Goal: Task Accomplishment & Management: Use online tool/utility

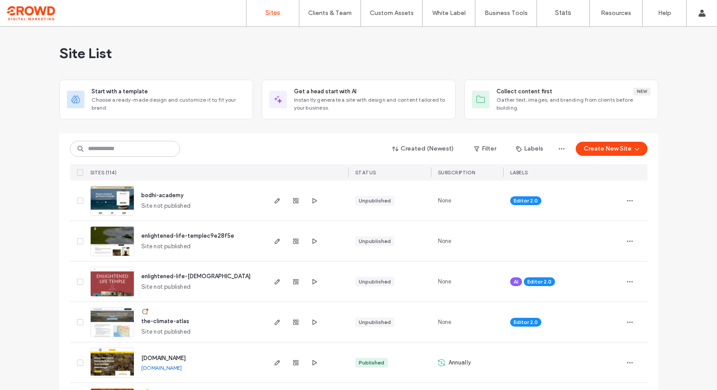
click at [609, 151] on button "Create New Site" at bounding box center [612, 149] width 72 height 14
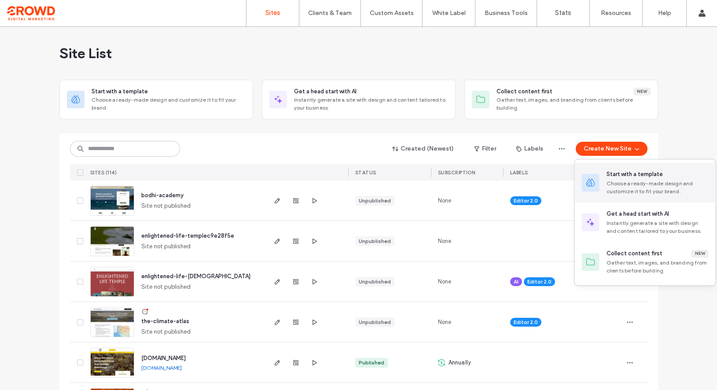
click at [613, 174] on div "Start with a template" at bounding box center [634, 174] width 56 height 9
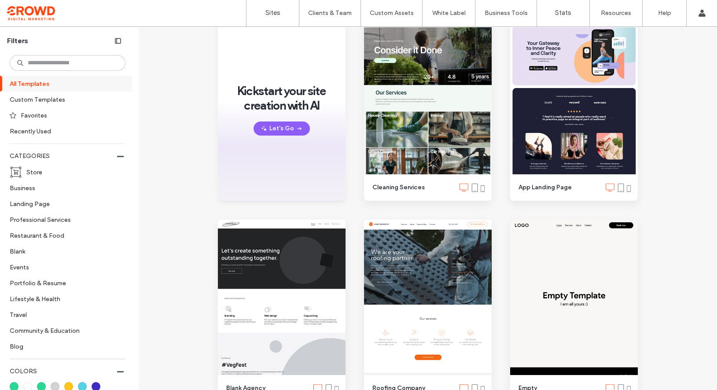
scroll to position [143, 0]
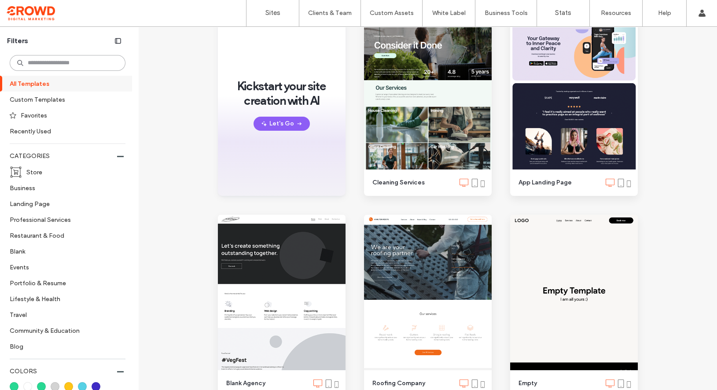
click at [65, 61] on input at bounding box center [68, 63] width 116 height 16
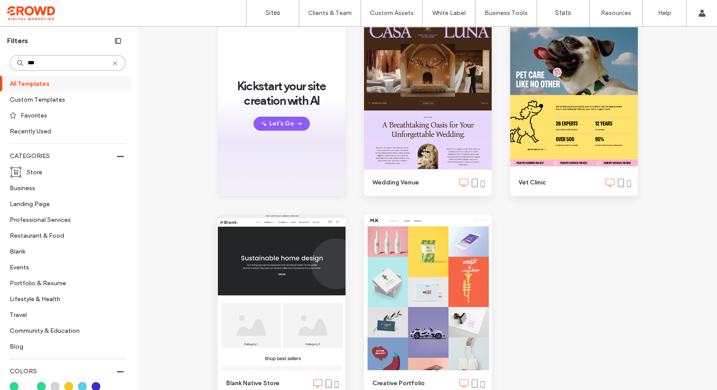
scroll to position [2, 0]
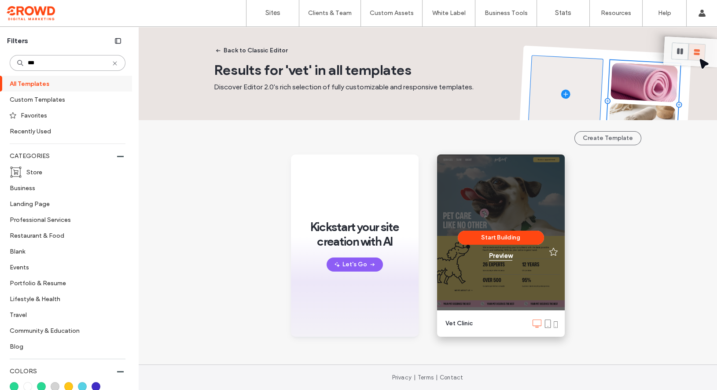
type input "***"
click at [496, 254] on div "Preview" at bounding box center [500, 255] width 23 height 7
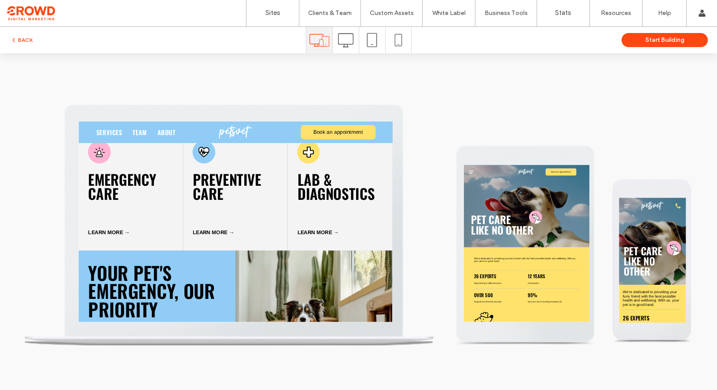
scroll to position [832, 0]
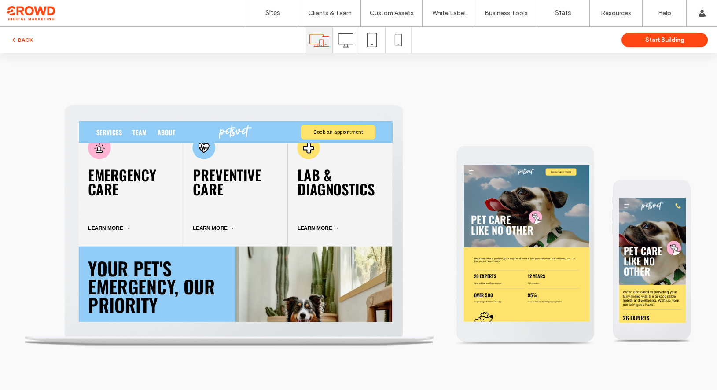
click at [14, 39] on use "button" at bounding box center [14, 40] width 2 height 4
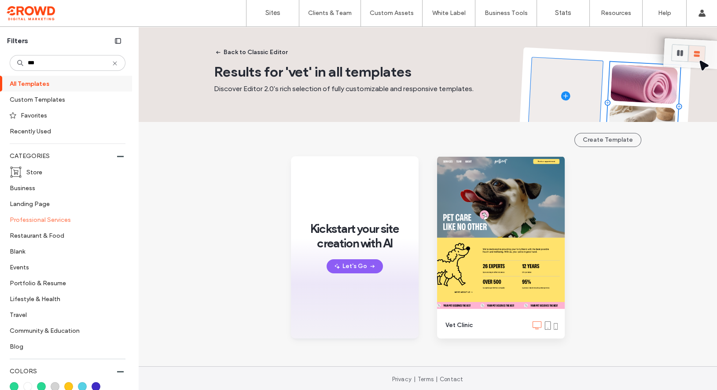
click at [47, 221] on label "Professional Services" at bounding box center [64, 219] width 108 height 15
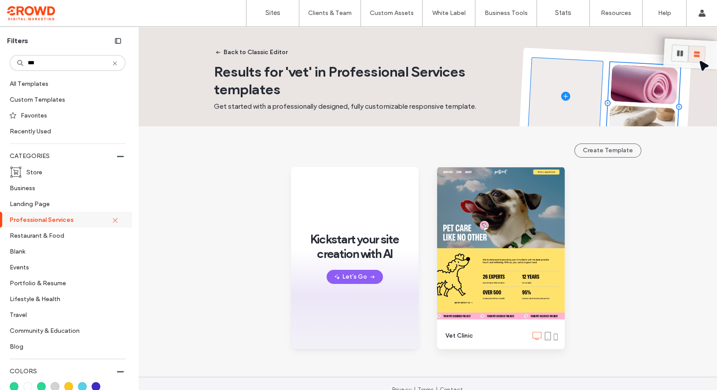
scroll to position [12, 0]
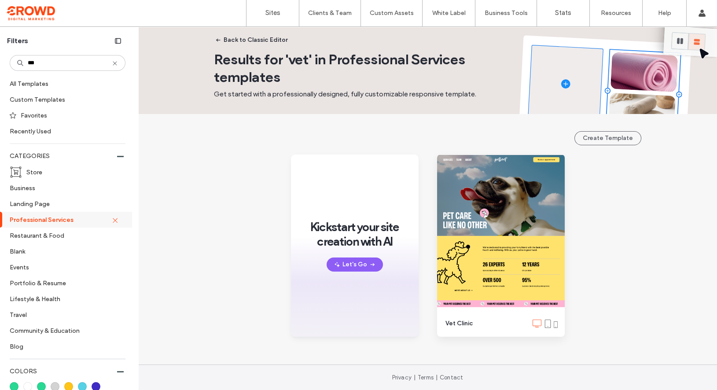
click at [111, 65] on icon at bounding box center [114, 63] width 7 height 7
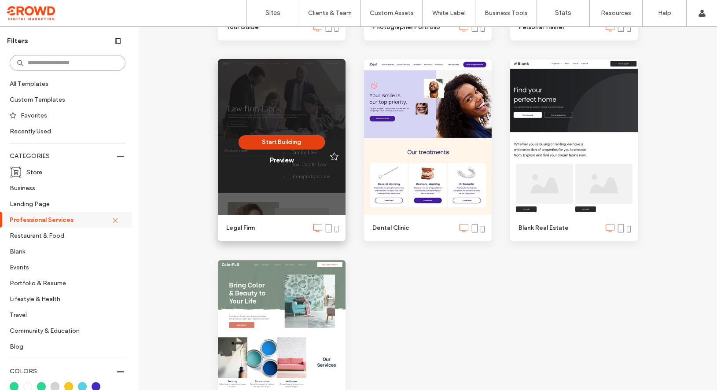
scroll to position [1136, 0]
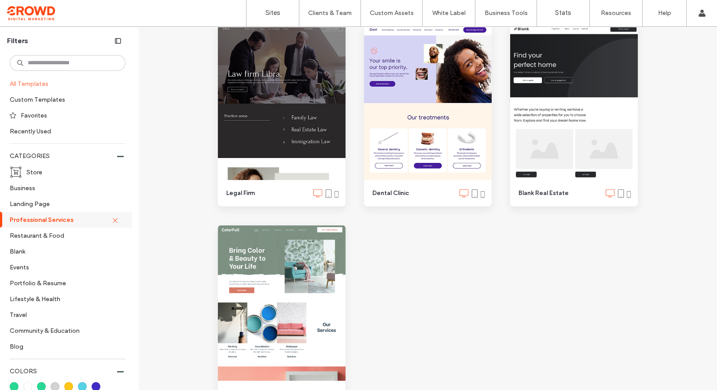
click at [42, 85] on label "All Templates" at bounding box center [67, 83] width 114 height 15
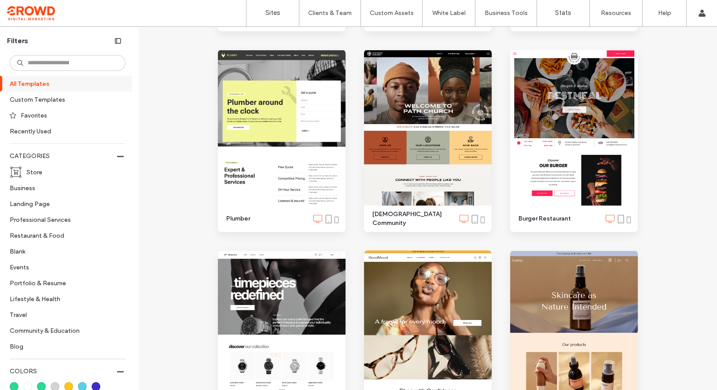
scroll to position [1091, 0]
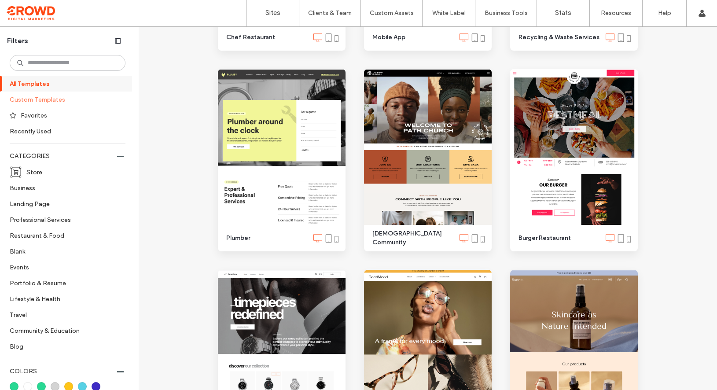
click at [45, 95] on label "Custom Templates" at bounding box center [64, 99] width 108 height 15
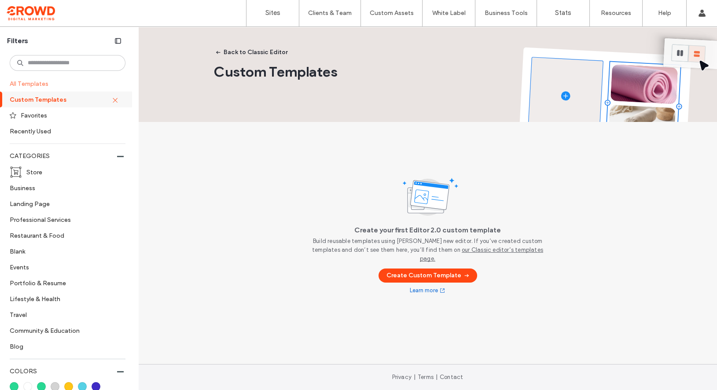
click at [41, 86] on label "All Templates" at bounding box center [67, 83] width 114 height 15
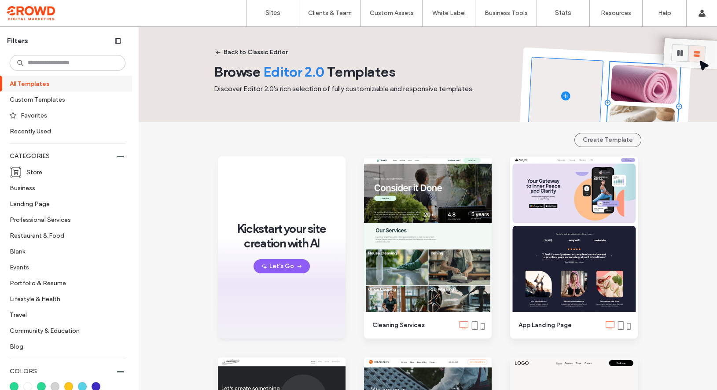
scroll to position [0, 0]
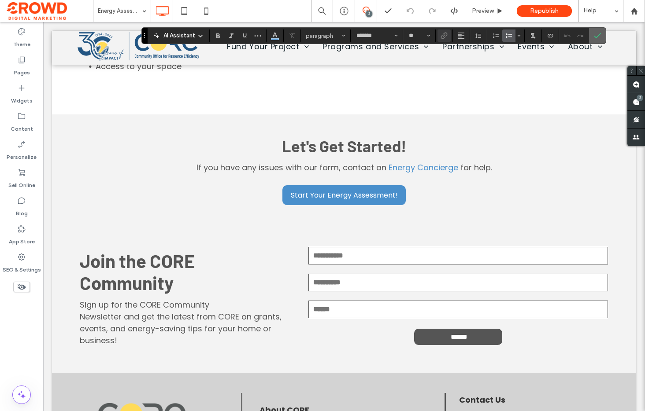
drag, startPoint x: 595, startPoint y: 33, endPoint x: 552, endPoint y: 11, distance: 48.8
click at [595, 33] on icon "Confirm" at bounding box center [597, 35] width 7 height 7
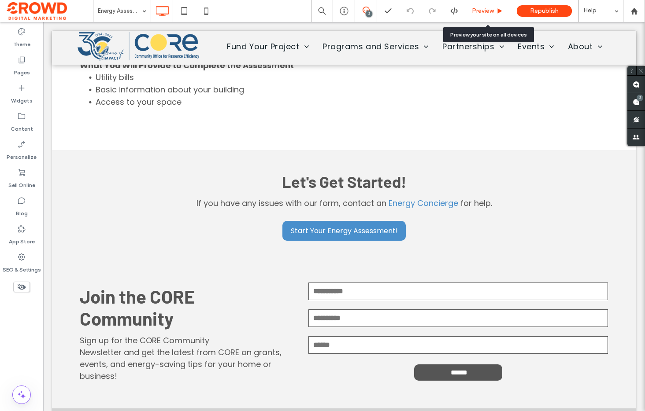
drag, startPoint x: 474, startPoint y: 6, endPoint x: 470, endPoint y: 8, distance: 4.5
click at [474, 6] on div "Preview" at bounding box center [487, 11] width 45 height 22
click at [493, 9] on span "Preview" at bounding box center [483, 10] width 22 height 7
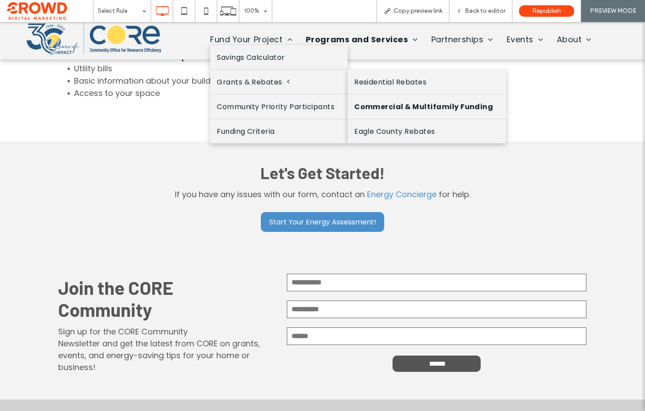
click at [363, 107] on link "Commercial & Multifamily Funding" at bounding box center [426, 106] width 159 height 24
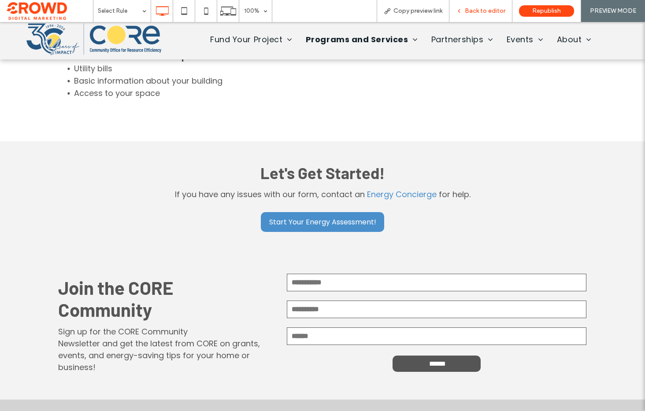
click at [473, 13] on span "Back to editor" at bounding box center [485, 10] width 41 height 7
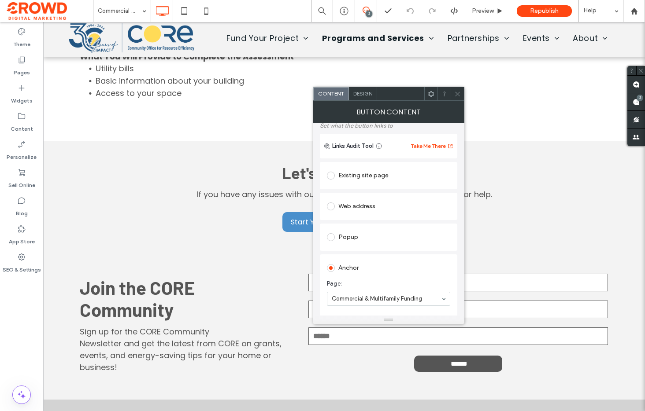
scroll to position [30, 0]
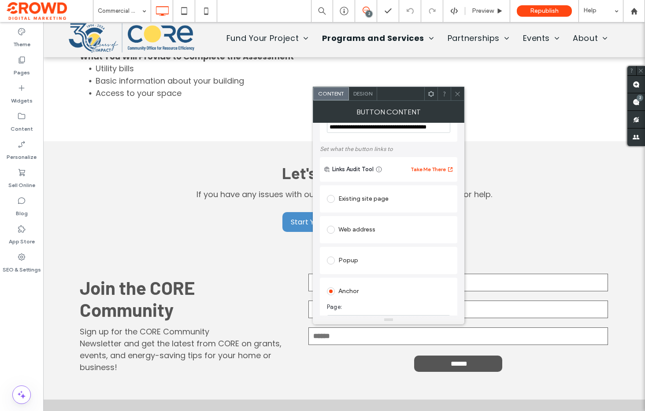
click at [370, 201] on div "Existing site page" at bounding box center [388, 199] width 123 height 14
click at [377, 252] on div "Web address" at bounding box center [388, 257] width 123 height 14
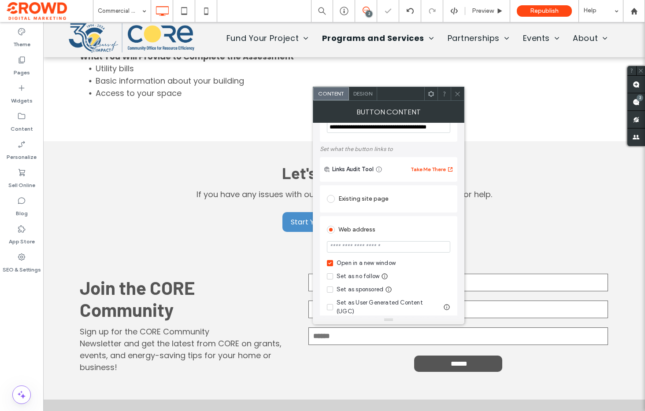
click at [377, 244] on input "url" at bounding box center [388, 246] width 123 height 11
paste input "**********"
type input "**********"
click at [399, 222] on div "Web address" at bounding box center [388, 229] width 123 height 16
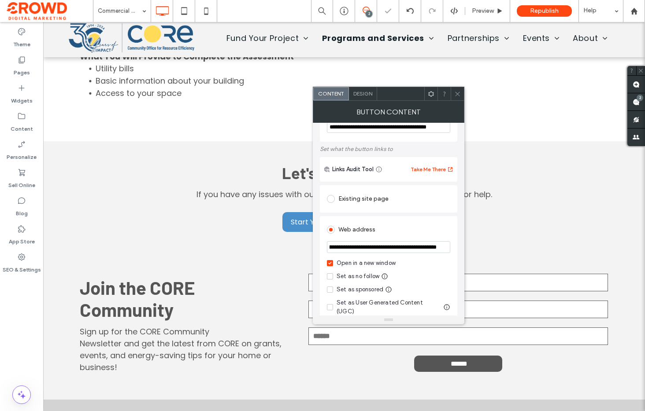
scroll to position [0, 0]
drag, startPoint x: 455, startPoint y: 95, endPoint x: 451, endPoint y: 139, distance: 44.7
click at [455, 95] on icon at bounding box center [457, 94] width 7 height 7
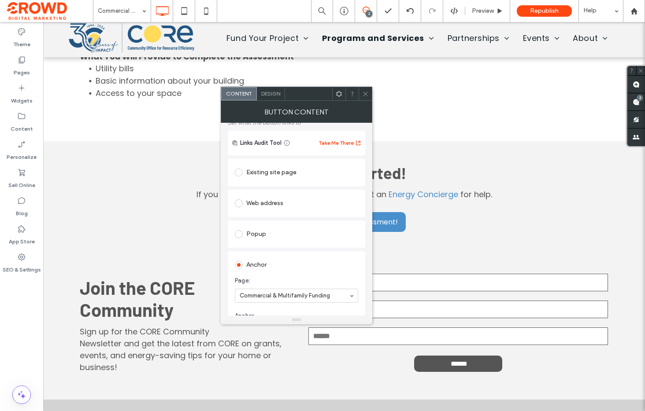
scroll to position [54, 0]
click at [297, 210] on div "Web address" at bounding box center [296, 206] width 123 height 14
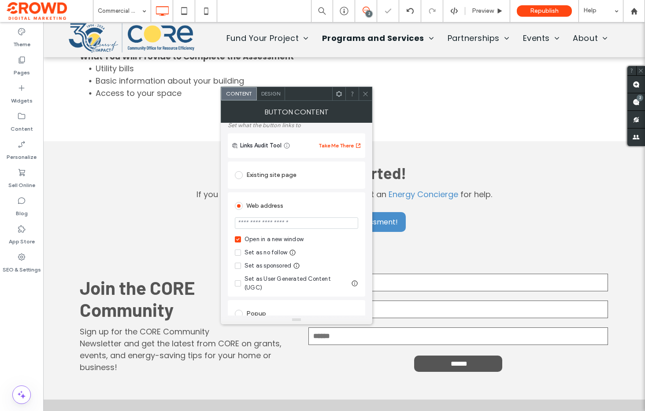
click at [314, 224] on input "url" at bounding box center [296, 223] width 123 height 11
paste input "**********"
type input "**********"
click at [323, 203] on div "Web address" at bounding box center [296, 206] width 123 height 14
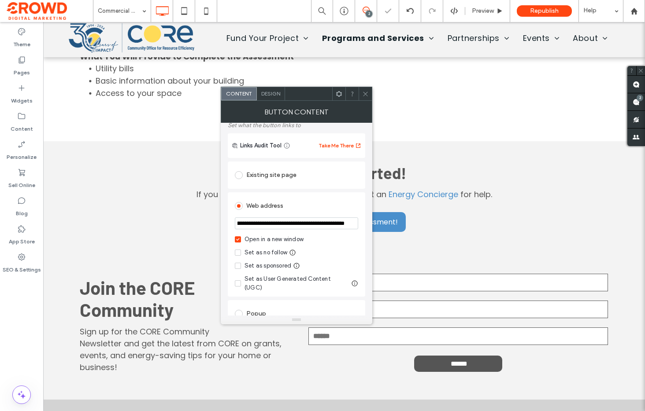
scroll to position [0, 0]
click at [366, 92] on icon at bounding box center [365, 94] width 7 height 7
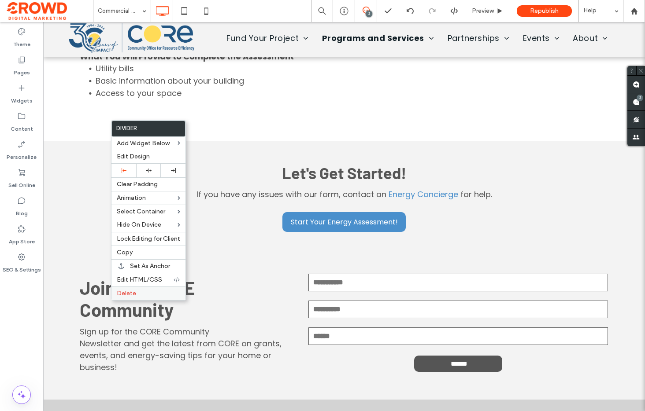
click at [139, 291] on label "Delete" at bounding box center [148, 293] width 63 height 7
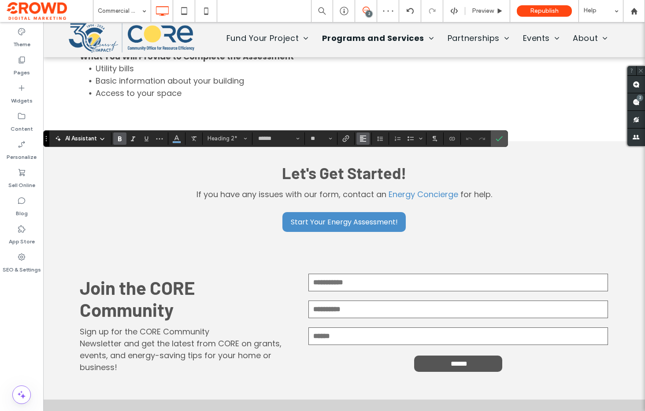
click at [365, 137] on icon "Alignment" at bounding box center [362, 138] width 7 height 7
click at [374, 163] on div "ui.textEditor.alignment.center" at bounding box center [371, 165] width 11 height 7
click at [497, 137] on icon "Confirm" at bounding box center [498, 138] width 7 height 7
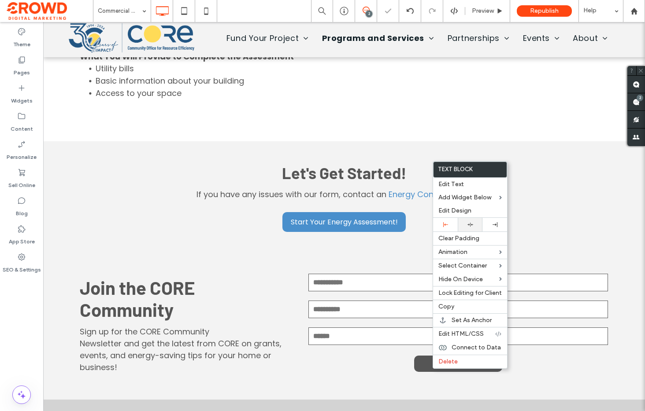
click at [473, 221] on div at bounding box center [470, 225] width 25 height 14
click at [14, 90] on div "Widgets" at bounding box center [21, 94] width 43 height 28
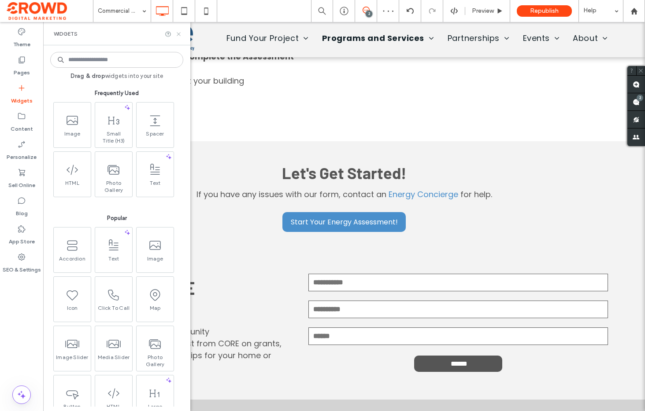
click at [179, 34] on icon at bounding box center [178, 34] width 7 height 7
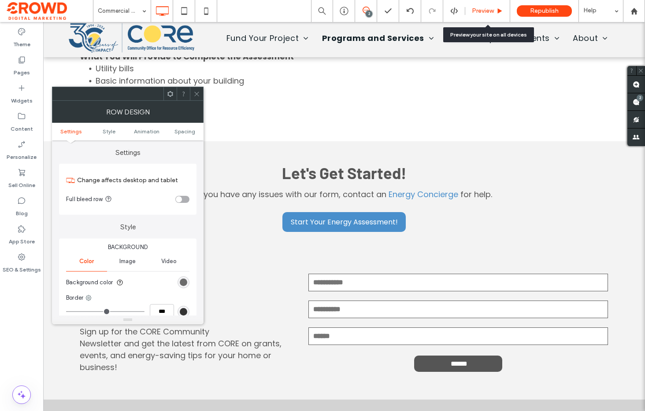
click at [479, 15] on div "Preview" at bounding box center [487, 11] width 45 height 22
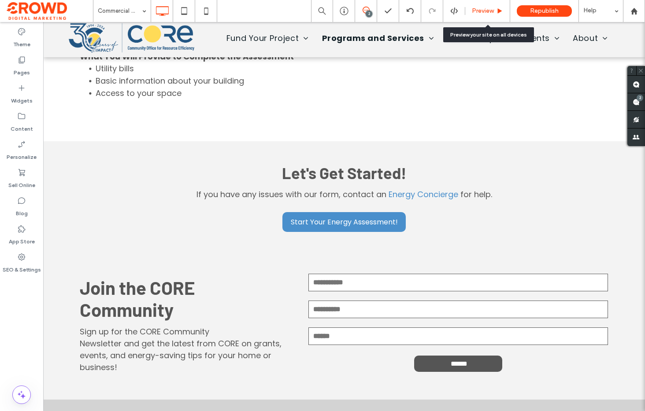
click at [482, 4] on div "Preview" at bounding box center [487, 11] width 45 height 22
click at [481, 11] on span "Preview" at bounding box center [483, 10] width 22 height 7
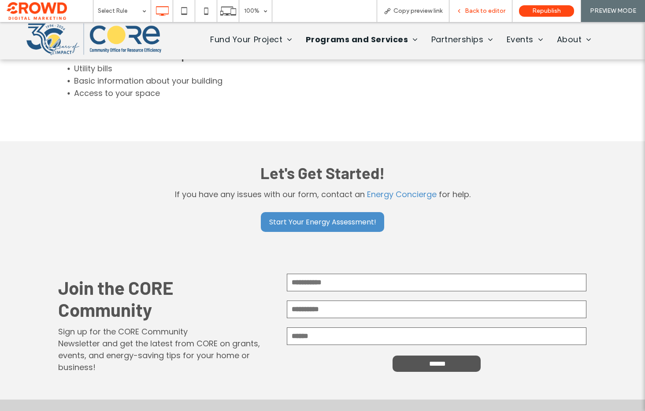
click at [495, 13] on span "Back to editor" at bounding box center [485, 10] width 41 height 7
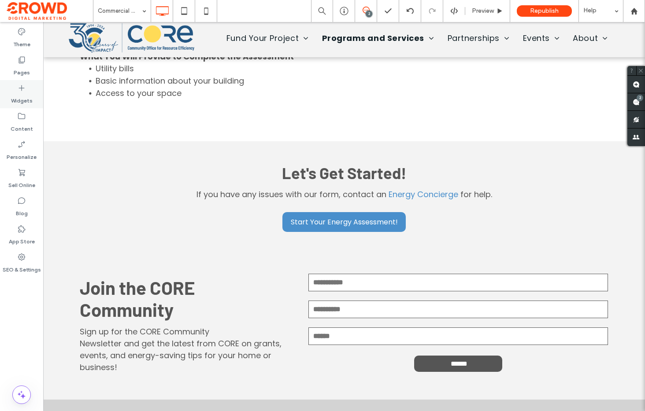
click at [31, 94] on label "Widgets" at bounding box center [22, 98] width 22 height 12
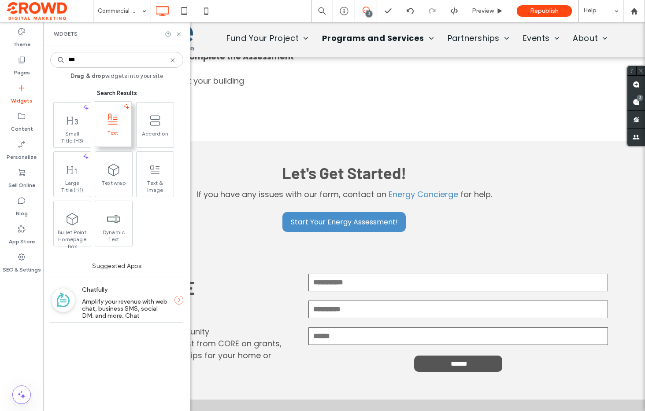
type input "***"
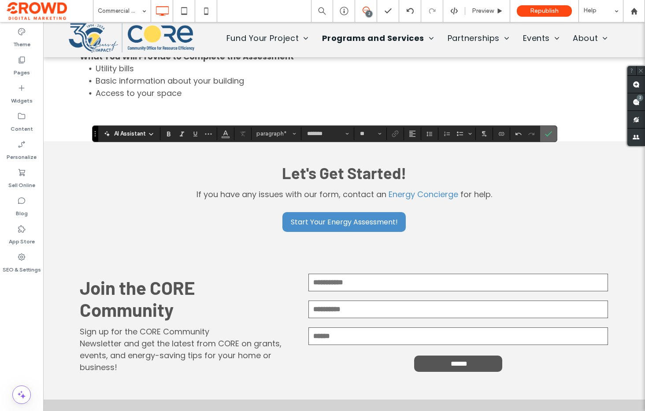
click at [552, 130] on label "Confirm" at bounding box center [548, 134] width 13 height 16
click at [412, 134] on use "Alignment" at bounding box center [412, 134] width 6 height 6
click at [428, 161] on label "ui.textEditor.alignment.center" at bounding box center [421, 161] width 31 height 13
click at [550, 131] on icon "Confirm" at bounding box center [548, 133] width 7 height 7
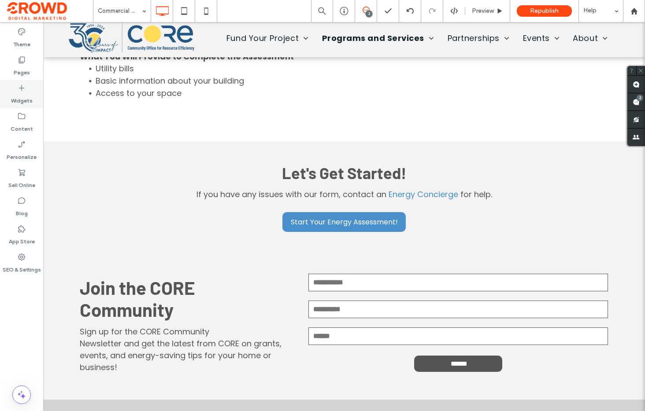
click at [23, 93] on label "Widgets" at bounding box center [22, 98] width 22 height 12
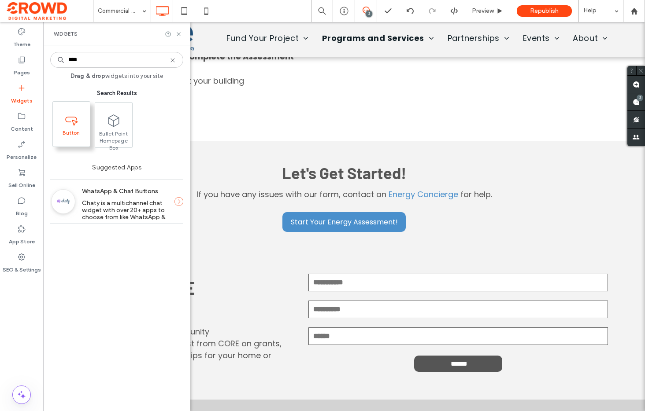
type input "****"
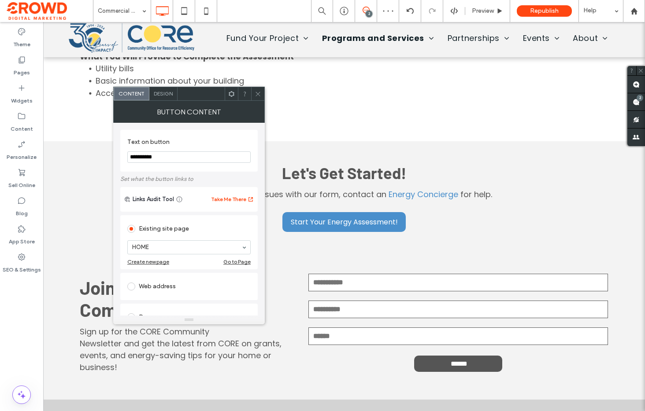
click at [178, 163] on input "**********" at bounding box center [188, 157] width 123 height 11
click at [178, 159] on input "**********" at bounding box center [188, 157] width 123 height 11
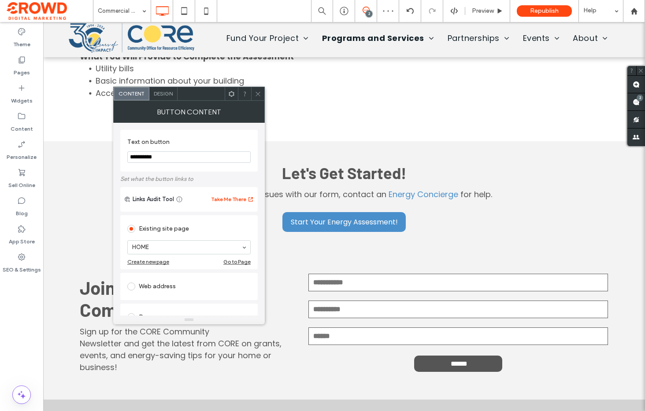
drag, startPoint x: 178, startPoint y: 159, endPoint x: 174, endPoint y: 160, distance: 4.7
click at [174, 160] on input "**********" at bounding box center [188, 157] width 123 height 11
type input "**********"
drag, startPoint x: 259, startPoint y: 95, endPoint x: 264, endPoint y: 98, distance: 5.7
click at [259, 95] on use at bounding box center [257, 94] width 4 height 4
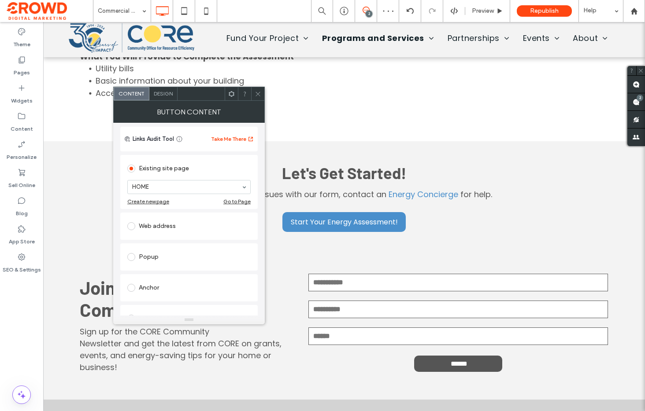
scroll to position [66, 0]
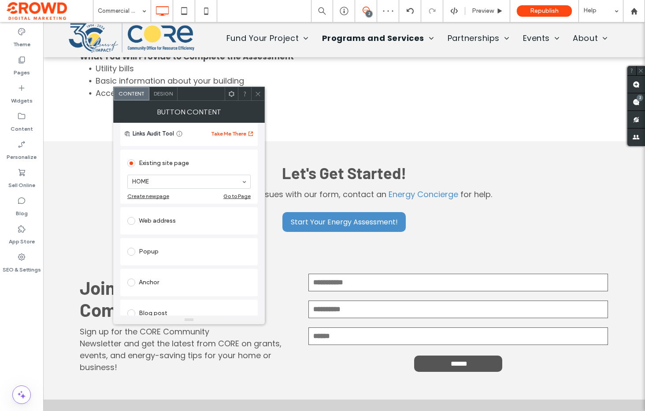
click at [187, 226] on div "Web address" at bounding box center [188, 221] width 123 height 14
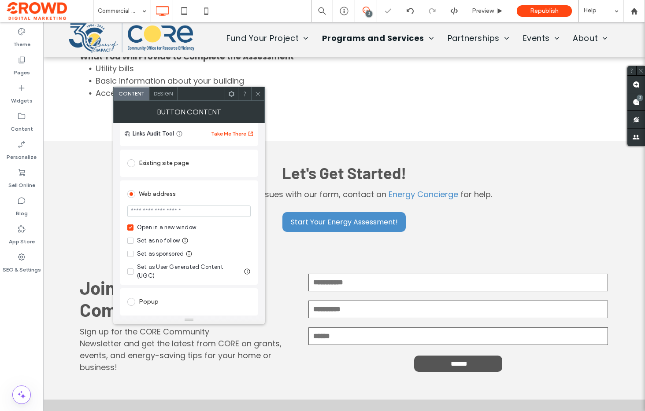
click at [205, 209] on input "url" at bounding box center [188, 211] width 123 height 11
paste input "**********"
type input "**********"
click at [229, 200] on div "Web address" at bounding box center [188, 194] width 123 height 14
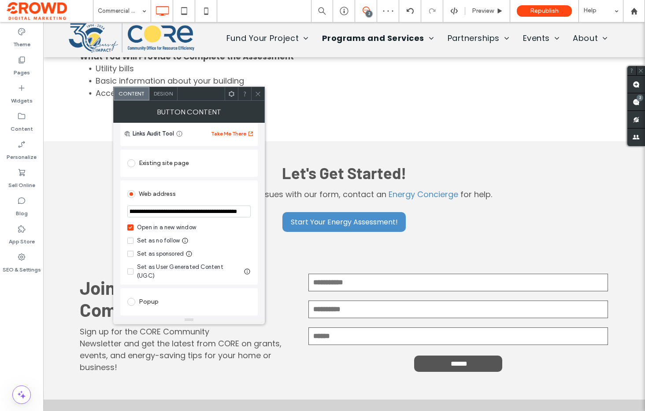
scroll to position [0, 0]
click at [258, 96] on icon at bounding box center [258, 94] width 7 height 7
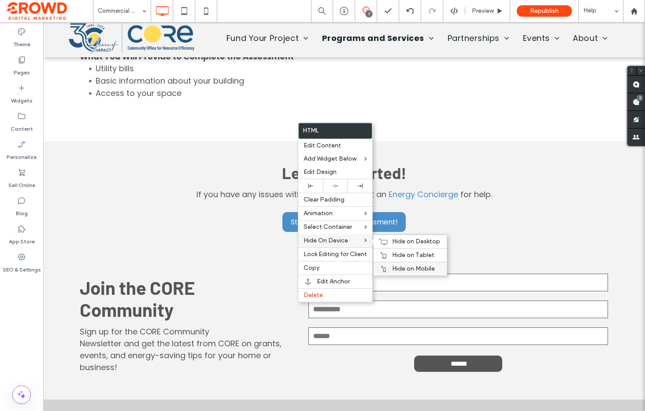
click at [411, 263] on div "Hide on Mobile" at bounding box center [409, 269] width 73 height 14
click at [402, 255] on span "Hide on Tablet" at bounding box center [413, 254] width 42 height 7
click at [398, 241] on span "Hide on Desktop" at bounding box center [416, 241] width 48 height 7
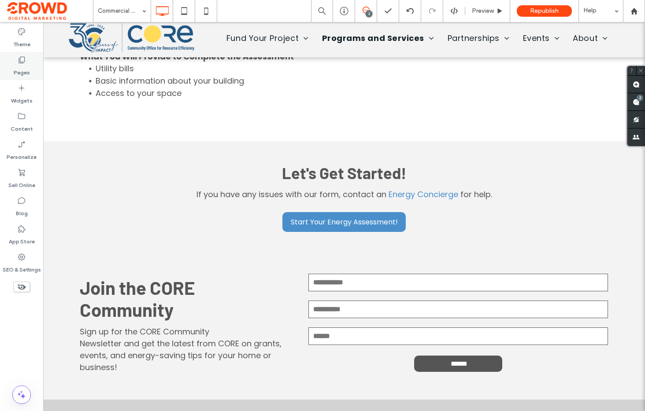
click at [21, 59] on icon at bounding box center [21, 59] width 9 height 9
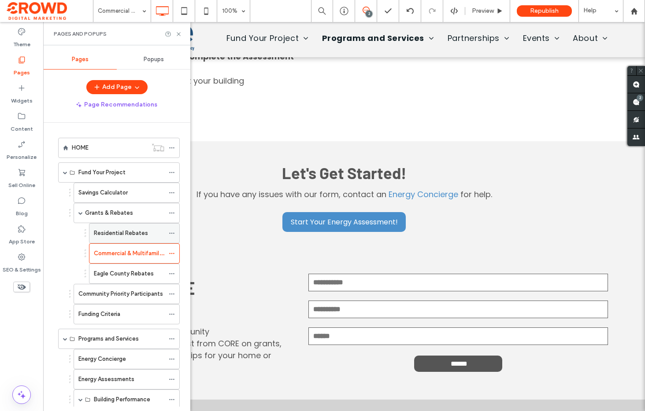
click at [135, 236] on label "Residential Rebates" at bounding box center [121, 232] width 54 height 15
click at [172, 36] on div "Pages and Popups" at bounding box center [117, 33] width 126 height 7
click at [168, 32] on icon at bounding box center [168, 34] width 7 height 7
click at [181, 33] on icon at bounding box center [178, 34] width 7 height 7
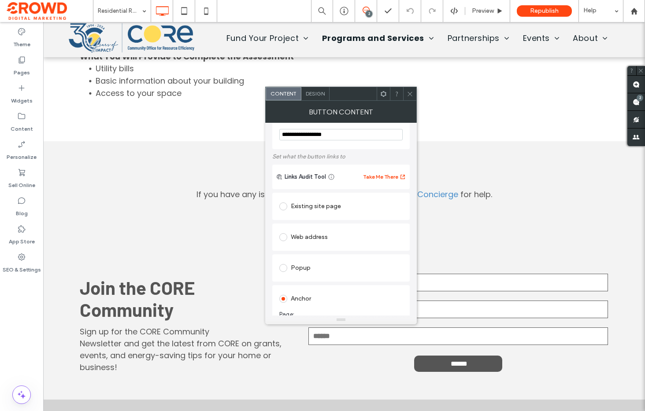
scroll to position [22, 0]
click at [333, 209] on div "Existing site page" at bounding box center [340, 207] width 123 height 14
click at [330, 257] on div "Web address" at bounding box center [340, 264] width 123 height 18
click at [330, 259] on input "url" at bounding box center [340, 254] width 123 height 11
paste input "**********"
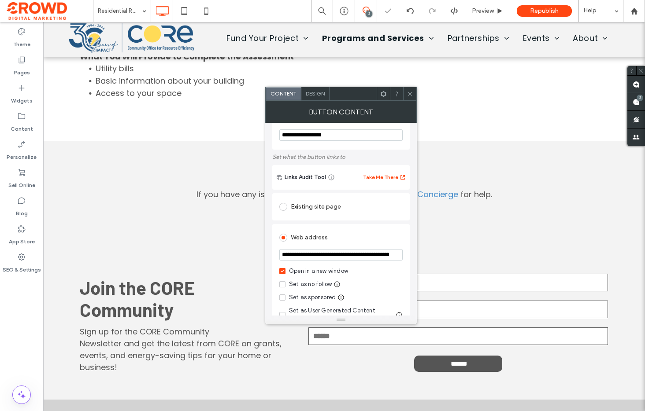
scroll to position [0, 113]
type input "**********"
click at [352, 230] on div "Web address" at bounding box center [340, 237] width 123 height 16
click at [407, 95] on icon at bounding box center [410, 94] width 7 height 7
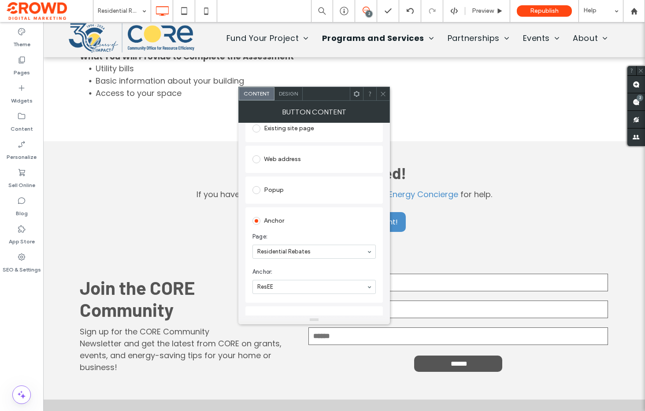
scroll to position [101, 0]
click at [381, 92] on icon at bounding box center [383, 94] width 7 height 7
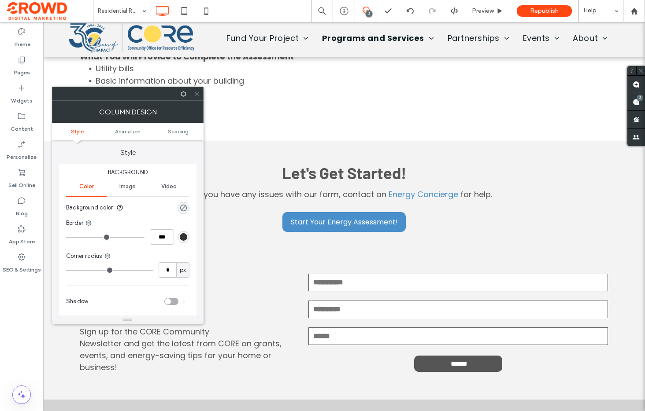
click at [200, 93] on icon at bounding box center [196, 94] width 7 height 7
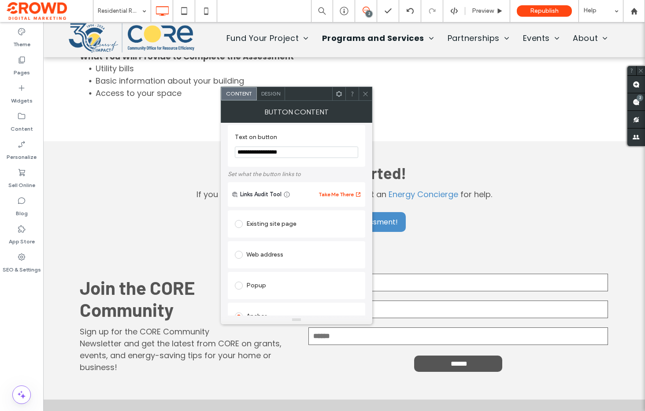
scroll to position [7, 0]
click at [269, 249] on div "Web address" at bounding box center [296, 252] width 123 height 14
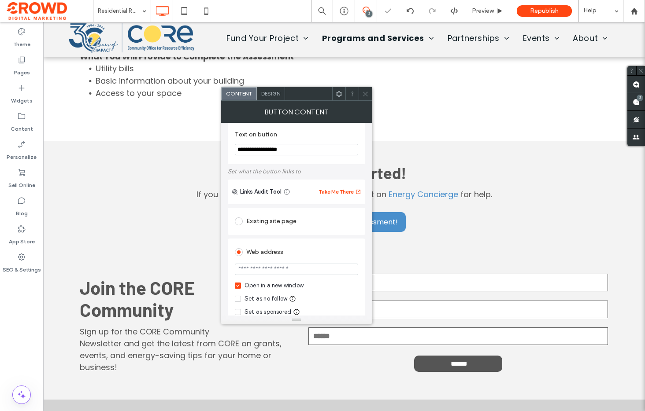
click at [302, 268] on input "url" at bounding box center [296, 269] width 123 height 11
paste input "**********"
type input "**********"
click at [313, 253] on div "Web address" at bounding box center [296, 252] width 123 height 14
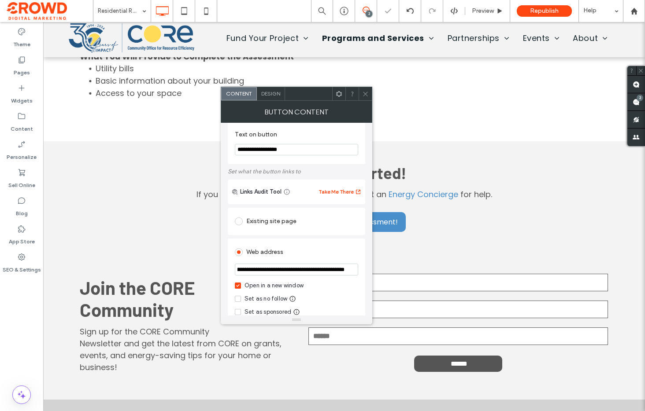
scroll to position [0, 0]
click at [365, 93] on icon at bounding box center [365, 94] width 7 height 7
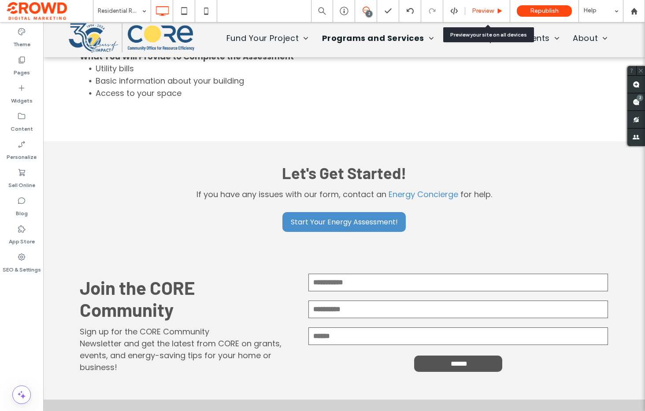
click at [477, 15] on div "Preview" at bounding box center [487, 11] width 45 height 22
click at [486, 10] on span "Preview" at bounding box center [483, 10] width 22 height 7
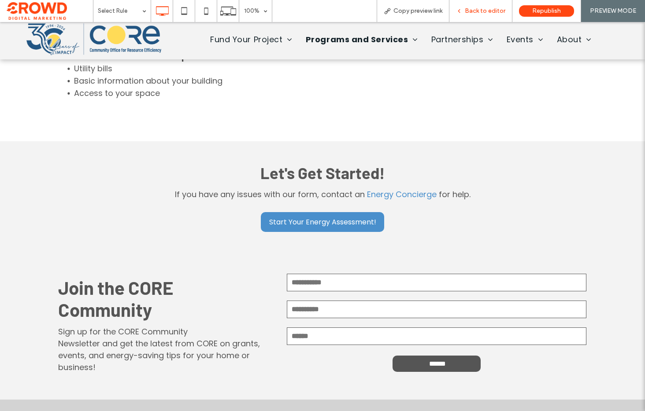
click at [487, 9] on span "Back to editor" at bounding box center [485, 10] width 41 height 7
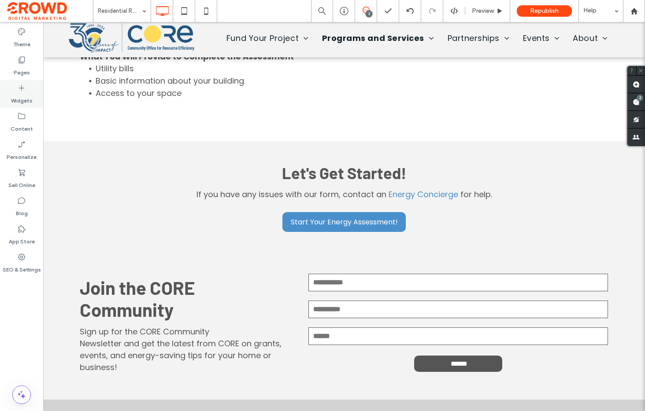
click at [22, 96] on label "Widgets" at bounding box center [22, 98] width 22 height 12
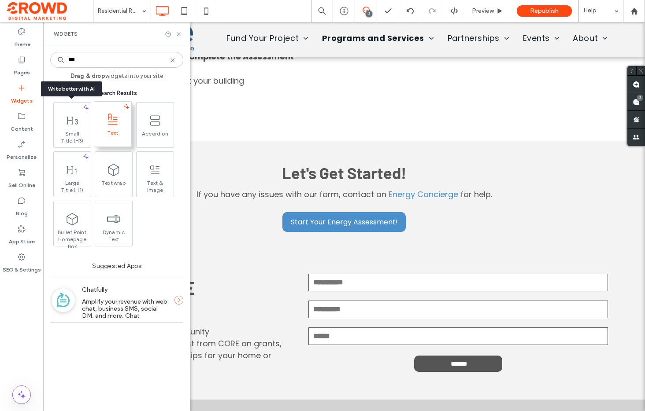
type input "***"
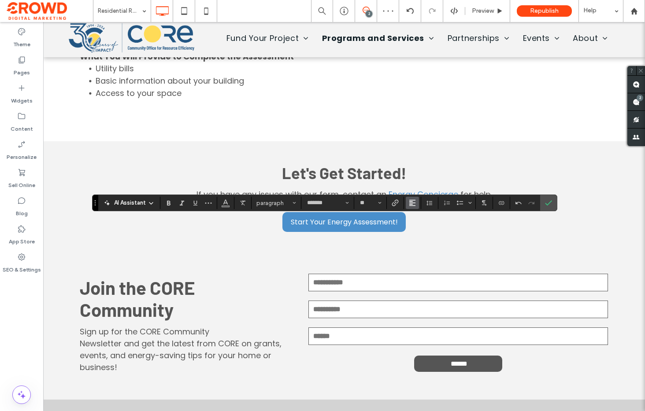
click at [411, 204] on use "Alignment" at bounding box center [412, 203] width 6 height 6
click at [420, 225] on label "ui.textEditor.alignment.center" at bounding box center [421, 230] width 31 height 13
click at [546, 204] on icon "Confirm" at bounding box center [548, 203] width 7 height 7
click at [549, 205] on icon "Confirm" at bounding box center [548, 203] width 7 height 7
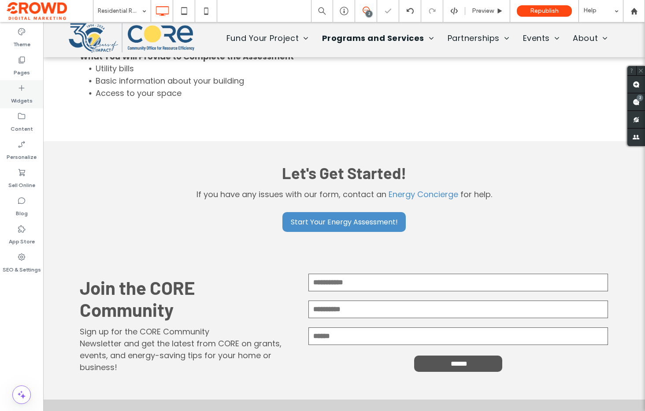
click at [27, 96] on label "Widgets" at bounding box center [22, 98] width 22 height 12
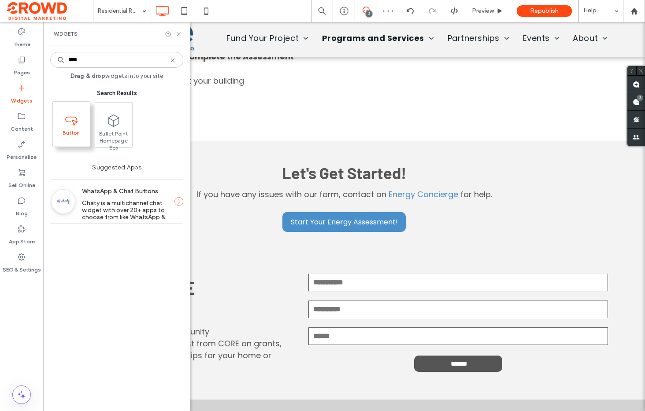
type input "****"
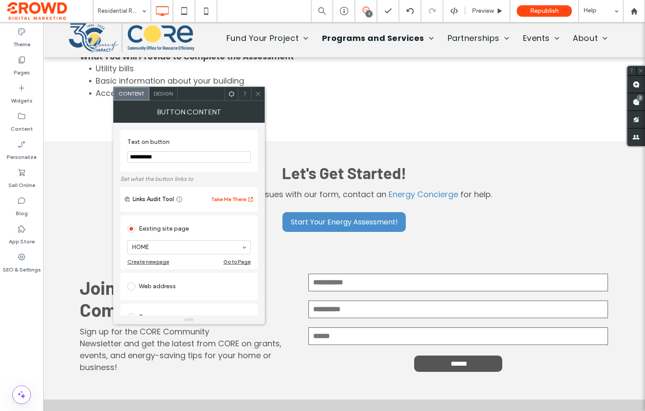
click at [206, 287] on div "Web address" at bounding box center [188, 287] width 123 height 14
click at [207, 268] on section at bounding box center [188, 278] width 123 height 22
click at [210, 274] on input "url" at bounding box center [188, 276] width 123 height 11
paste input "**********"
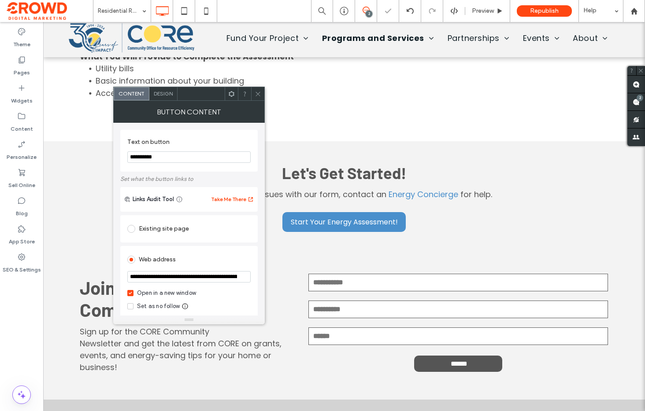
scroll to position [0, 113]
type input "**********"
click at [178, 158] on input "**********" at bounding box center [188, 157] width 123 height 11
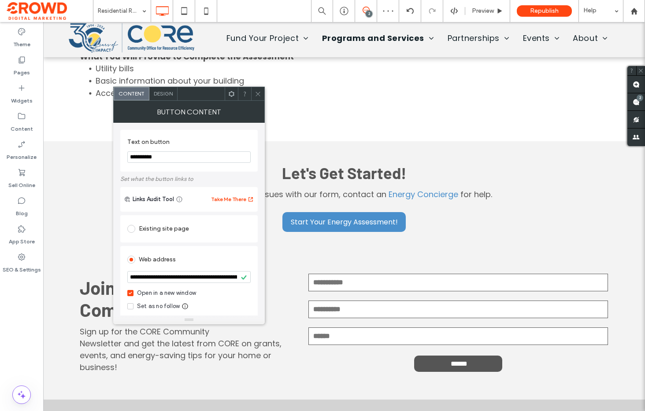
click at [177, 158] on input "**********" at bounding box center [188, 157] width 123 height 11
type input "**********"
click at [255, 94] on icon at bounding box center [258, 94] width 7 height 7
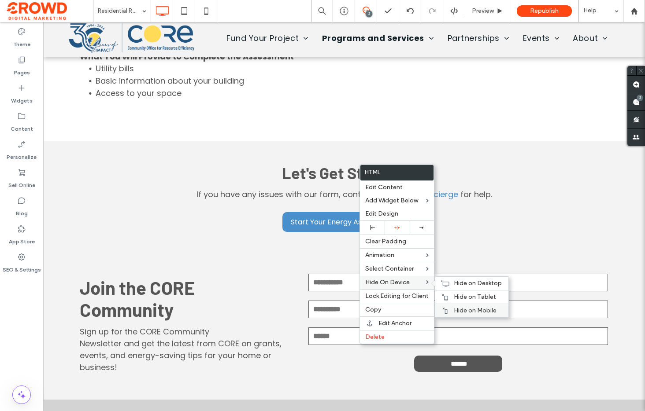
click at [459, 307] on span "Hide on Mobile" at bounding box center [475, 310] width 43 height 7
click at [457, 299] on span "Hide on Tablet" at bounding box center [475, 296] width 42 height 7
click at [455, 287] on span "Hide on Desktop" at bounding box center [478, 283] width 48 height 7
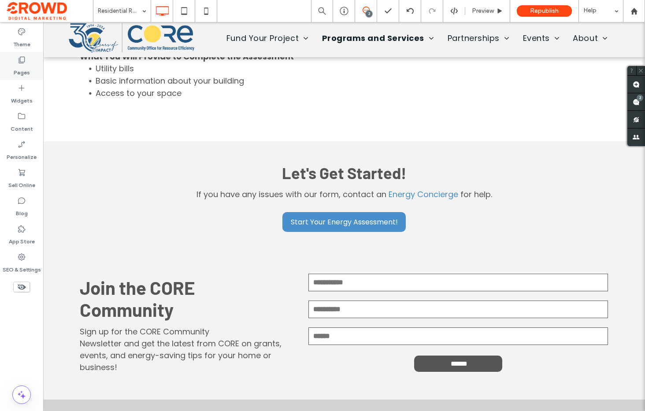
click at [31, 66] on div "Pages" at bounding box center [21, 66] width 43 height 28
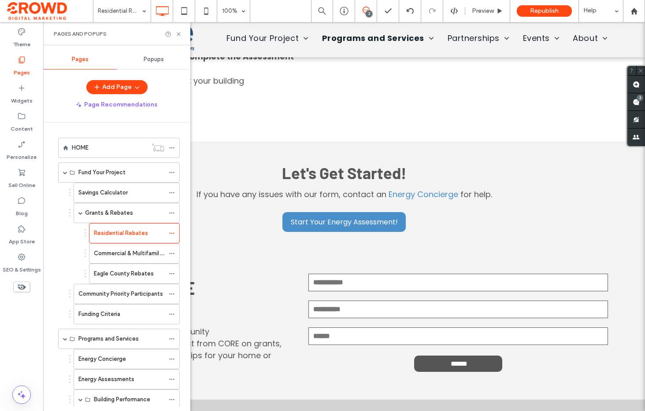
click at [142, 278] on label "Eagle County Rebates" at bounding box center [124, 273] width 60 height 15
click at [120, 276] on div at bounding box center [322, 205] width 645 height 411
click at [179, 32] on icon at bounding box center [178, 34] width 7 height 7
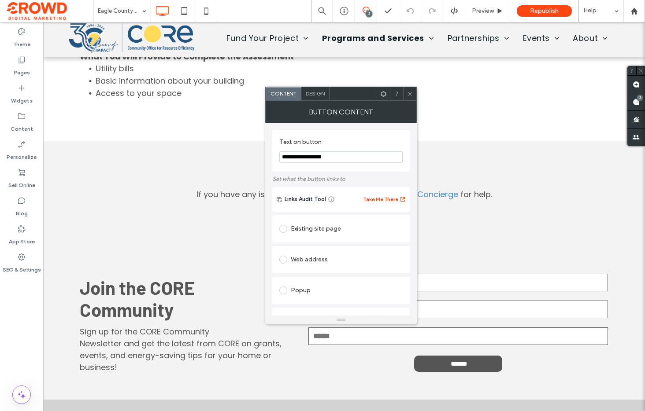
click at [313, 255] on div "Web address" at bounding box center [340, 260] width 123 height 14
click at [330, 277] on input "url" at bounding box center [340, 276] width 123 height 11
paste input "**********"
type input "**********"
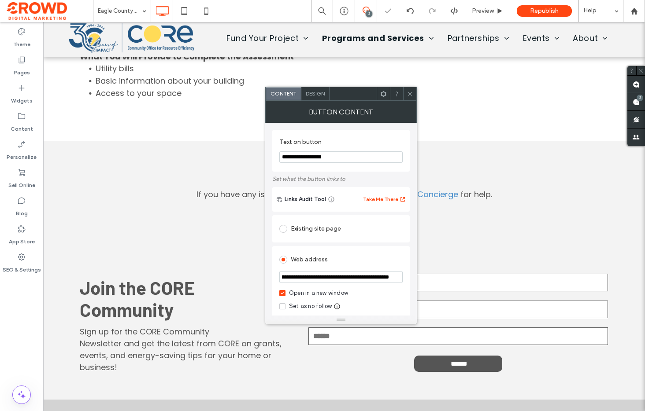
scroll to position [0, 0]
click at [366, 264] on div "Web address" at bounding box center [340, 260] width 123 height 14
click at [408, 92] on icon at bounding box center [410, 94] width 7 height 7
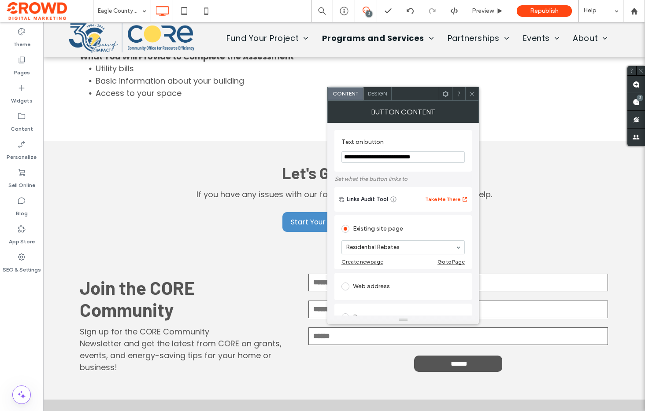
click at [472, 93] on use at bounding box center [471, 94] width 4 height 4
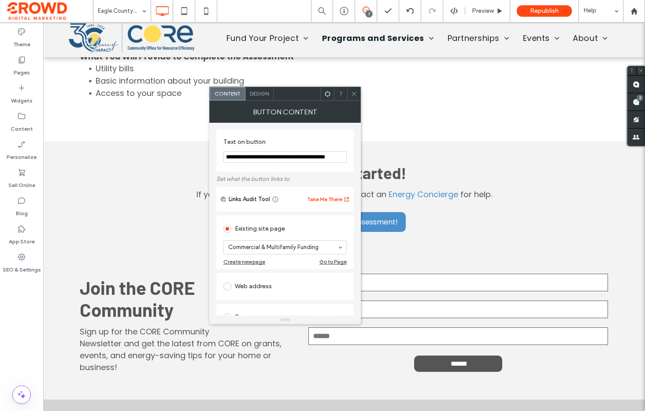
click at [354, 94] on use at bounding box center [353, 94] width 4 height 4
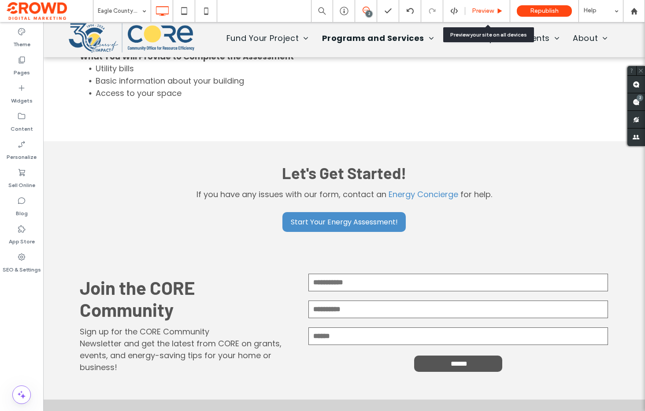
click at [488, 10] on span "Preview" at bounding box center [483, 10] width 22 height 7
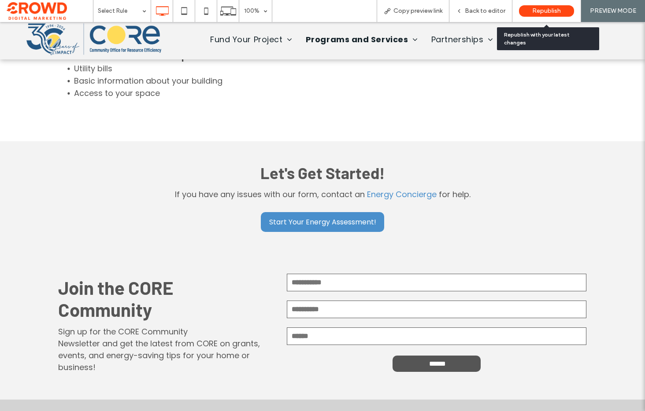
click at [563, 12] on div "Republish" at bounding box center [546, 10] width 55 height 11
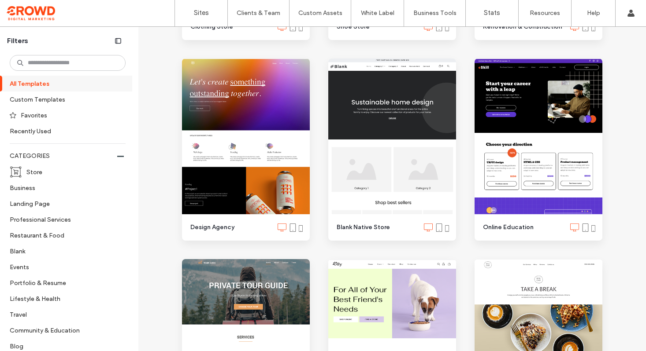
scroll to position [2307, 0]
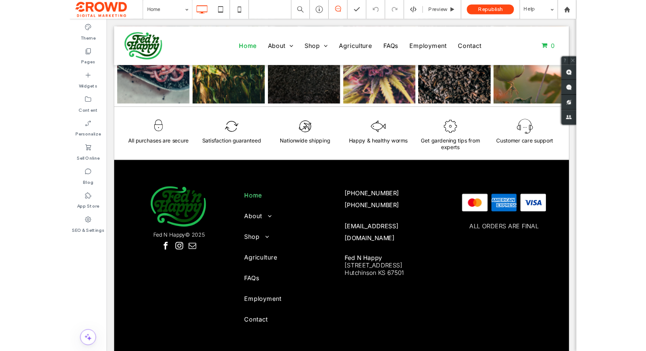
scroll to position [1527, 0]
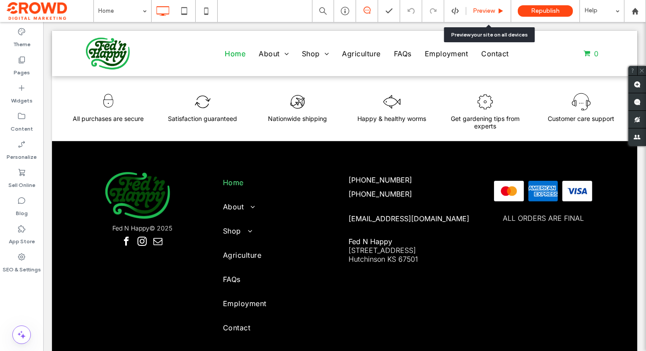
click at [486, 9] on span "Preview" at bounding box center [484, 10] width 22 height 7
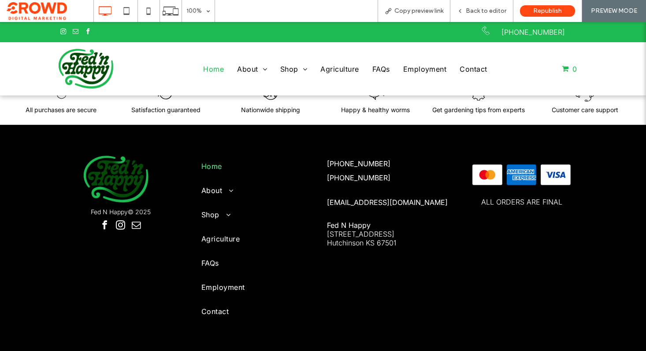
click at [106, 38] on div at bounding box center [107, 31] width 96 height 14
click at [100, 68] on img at bounding box center [86, 69] width 55 height 40
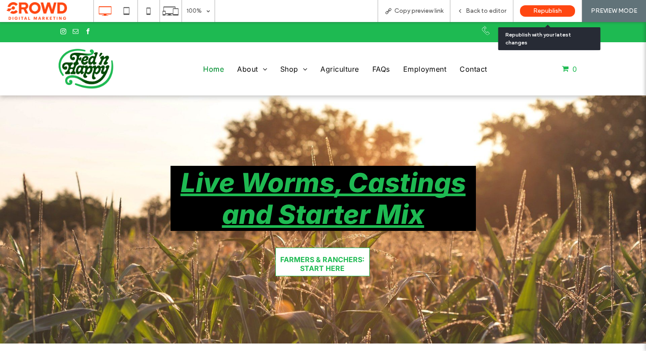
click at [543, 12] on span "Republish" at bounding box center [547, 10] width 29 height 7
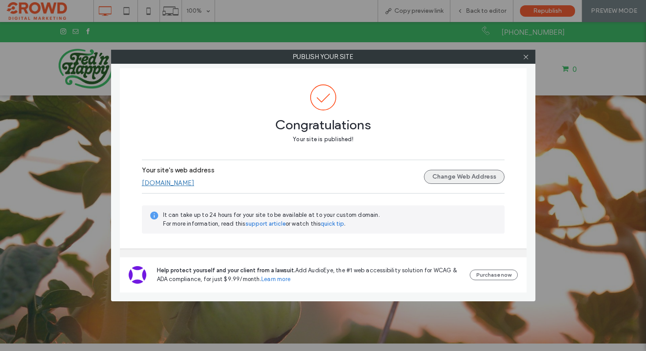
click at [443, 178] on button "Change Web Address" at bounding box center [464, 177] width 81 height 14
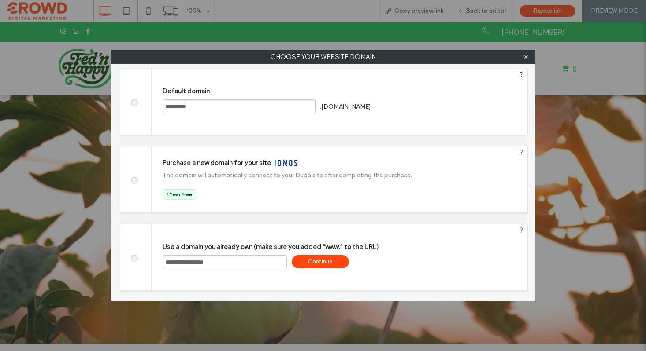
click at [315, 265] on div "Continue" at bounding box center [320, 261] width 57 height 13
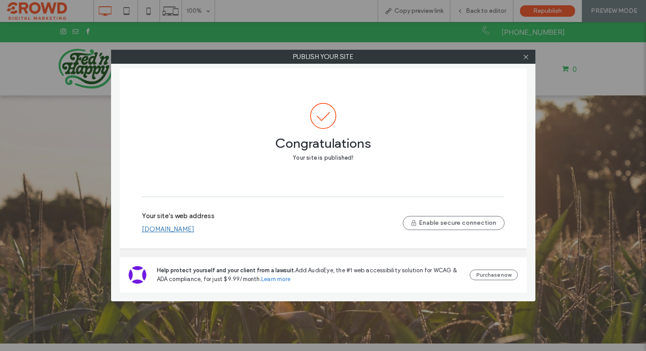
click at [181, 229] on link "www.fednhappy.com" at bounding box center [168, 229] width 52 height 7
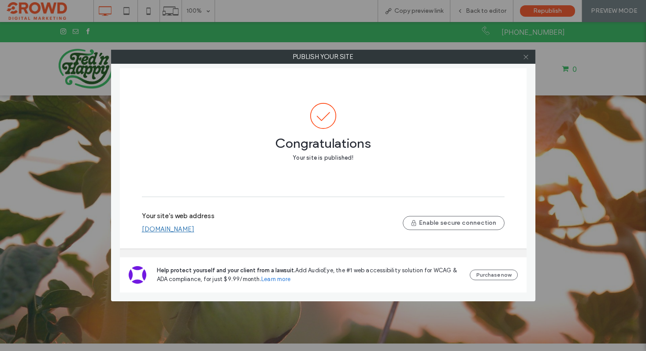
drag, startPoint x: 525, startPoint y: 57, endPoint x: 517, endPoint y: 43, distance: 15.6
click at [525, 57] on icon at bounding box center [525, 57] width 7 height 7
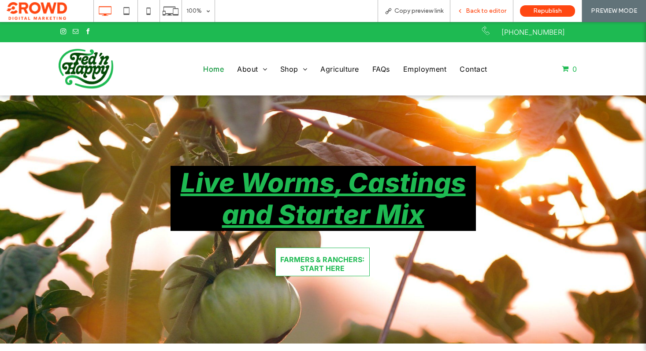
click at [483, 10] on span "Back to editor" at bounding box center [486, 10] width 41 height 7
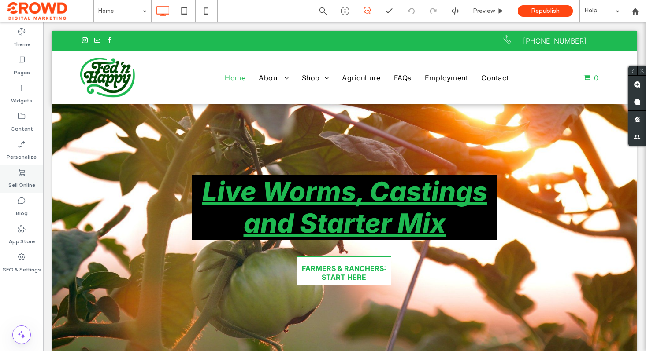
click at [11, 177] on label "Sell Online" at bounding box center [21, 183] width 27 height 12
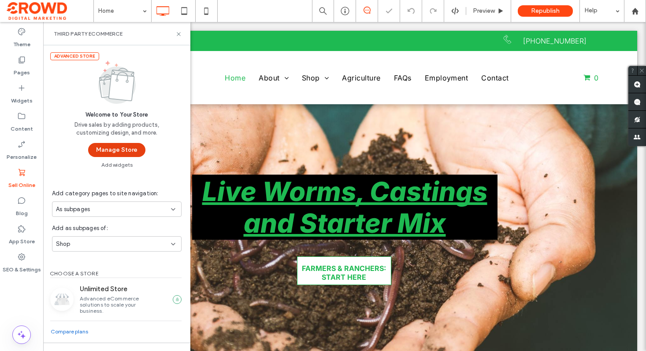
click at [94, 154] on button "Manage Store" at bounding box center [116, 150] width 57 height 14
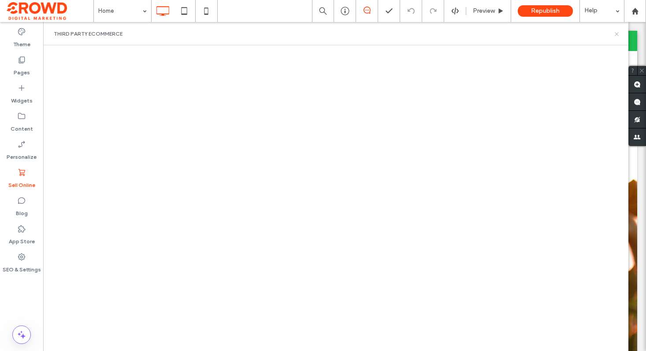
click at [617, 36] on icon at bounding box center [616, 34] width 7 height 7
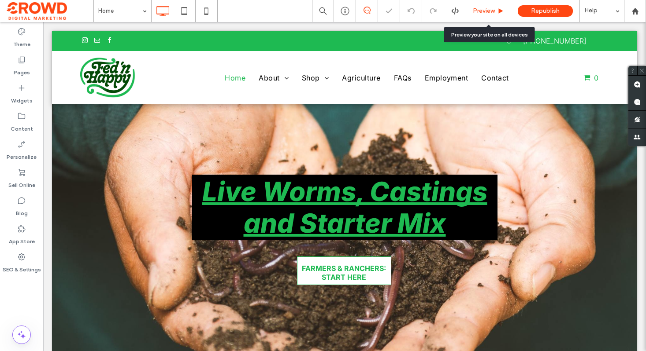
click at [484, 10] on span "Preview" at bounding box center [484, 10] width 22 height 7
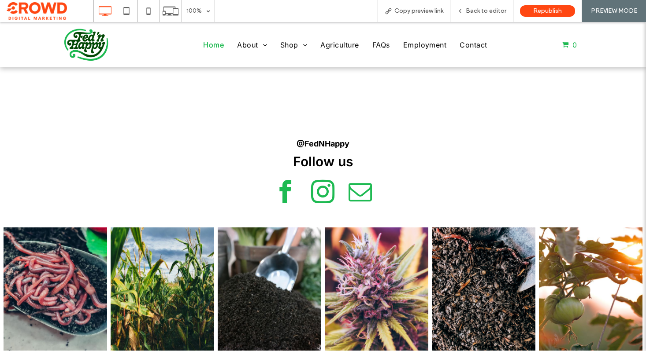
scroll to position [1227, 0]
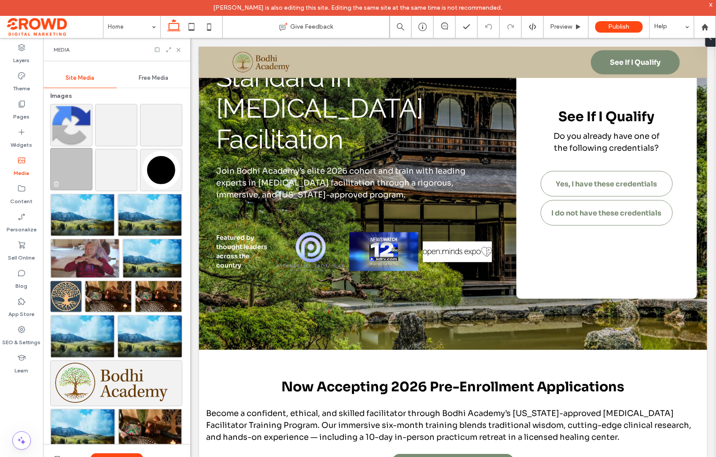
scroll to position [116, 0]
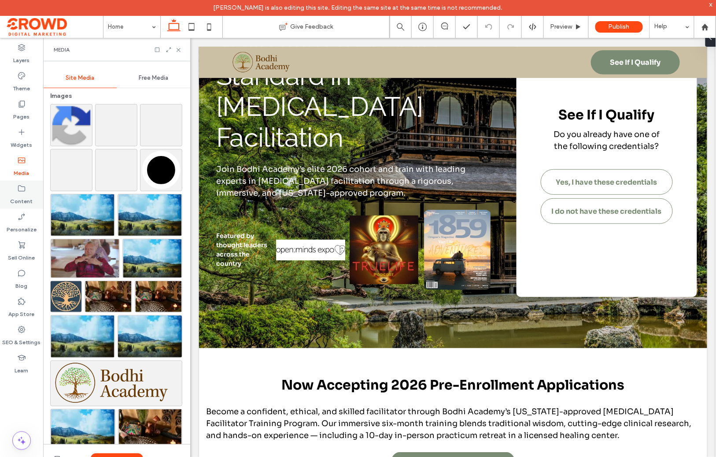
click at [20, 192] on icon at bounding box center [21, 188] width 9 height 9
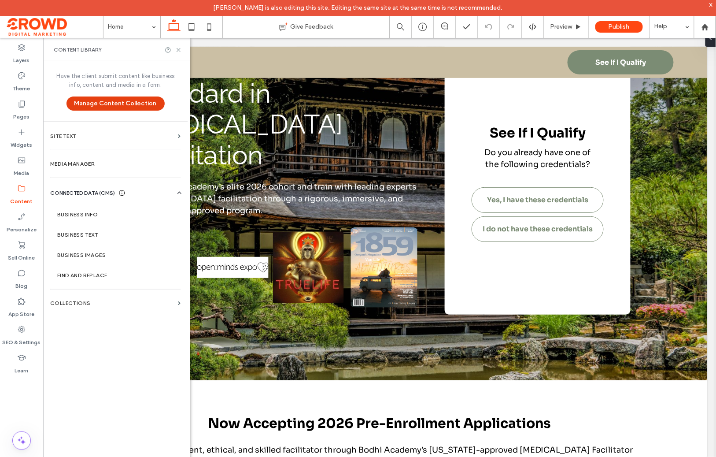
click at [99, 103] on button "Manage Content Collection" at bounding box center [116, 103] width 98 height 14
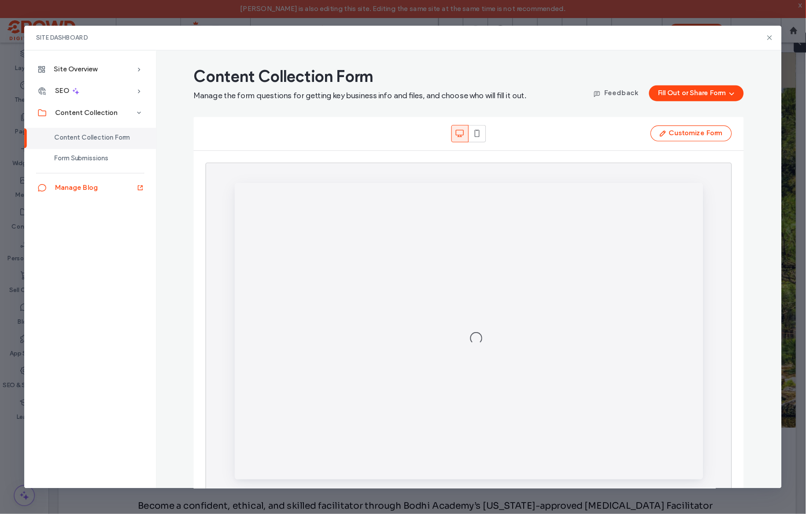
scroll to position [0, 0]
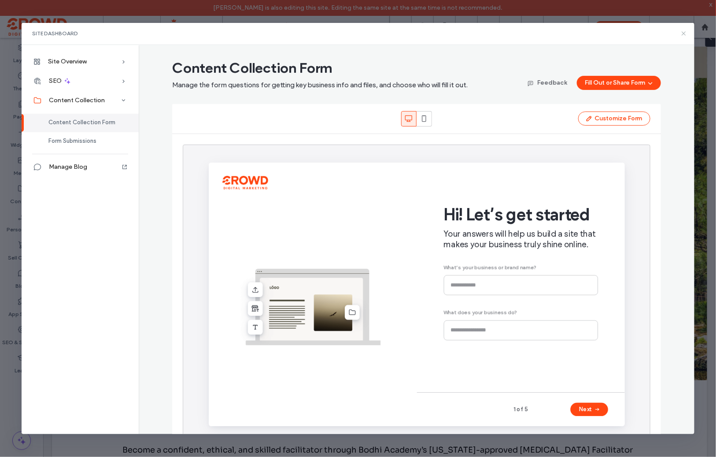
click at [685, 33] on icon at bounding box center [683, 33] width 7 height 7
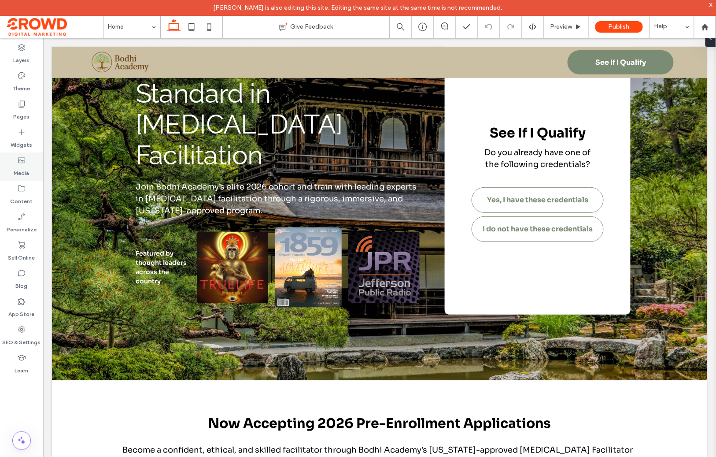
click at [27, 162] on div "Media" at bounding box center [21, 166] width 43 height 28
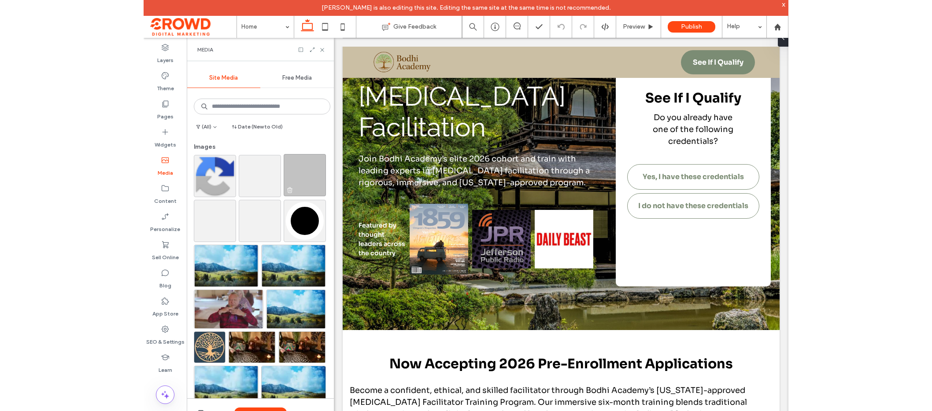
scroll to position [74, 0]
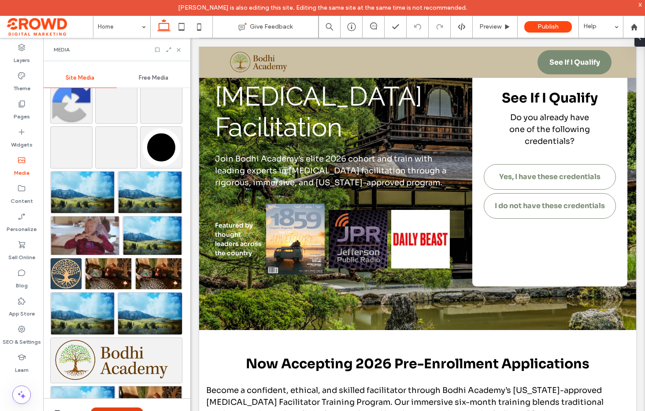
click at [116, 409] on button "Upload Media" at bounding box center [117, 413] width 52 height 11
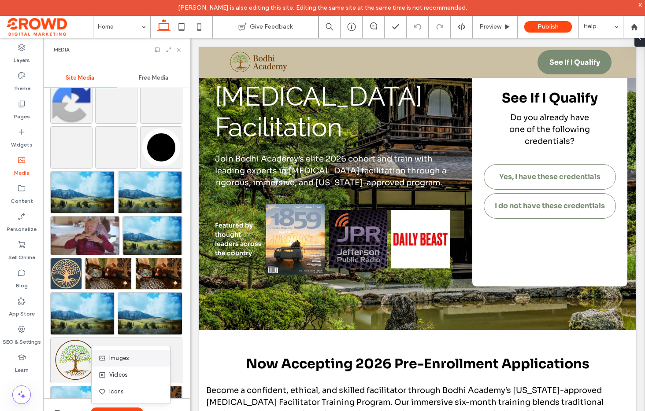
click at [120, 356] on span "Images" at bounding box center [118, 358] width 19 height 9
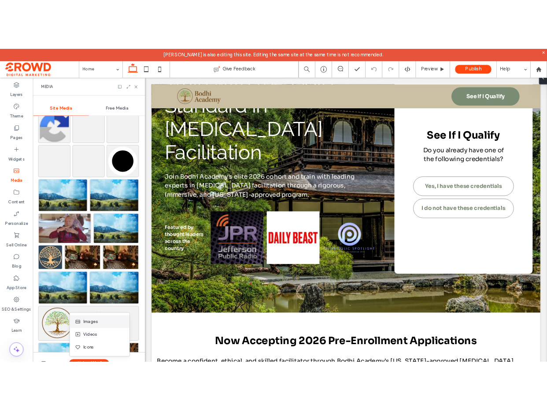
scroll to position [118, 0]
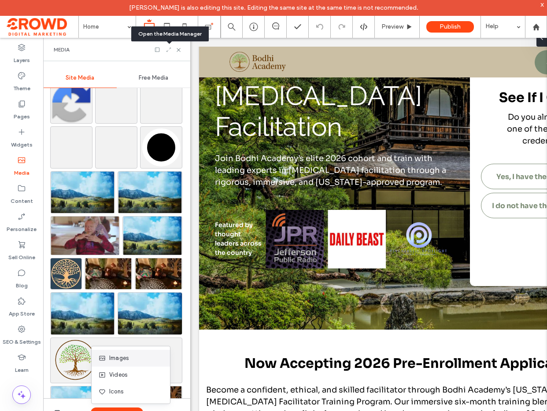
click at [167, 50] on icon at bounding box center [169, 50] width 6 height 6
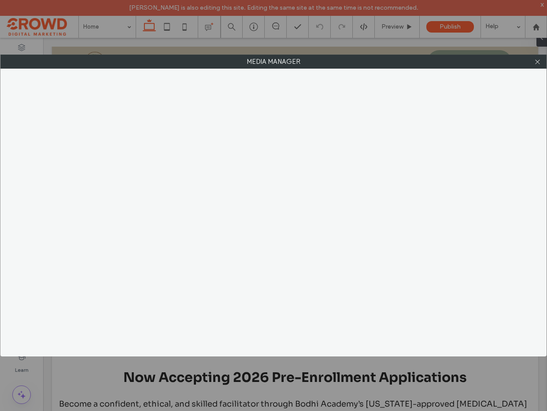
scroll to position [118, 0]
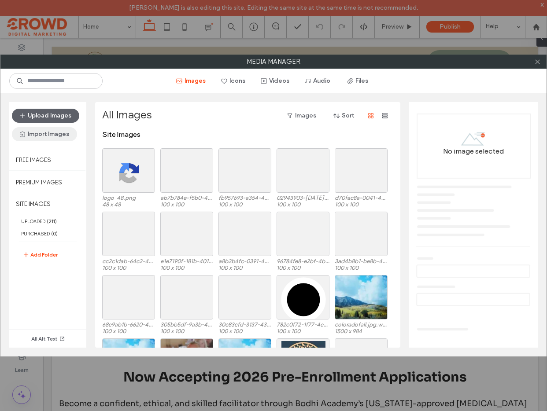
click at [44, 133] on button "Import Images" at bounding box center [44, 134] width 65 height 14
click at [48, 159] on span "From a Site" at bounding box center [45, 157] width 31 height 9
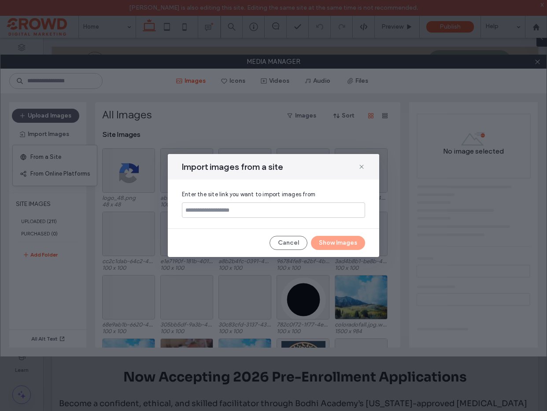
drag, startPoint x: 292, startPoint y: 245, endPoint x: 179, endPoint y: 215, distance: 116.5
click at [292, 244] on button "Cancel" at bounding box center [289, 243] width 38 height 14
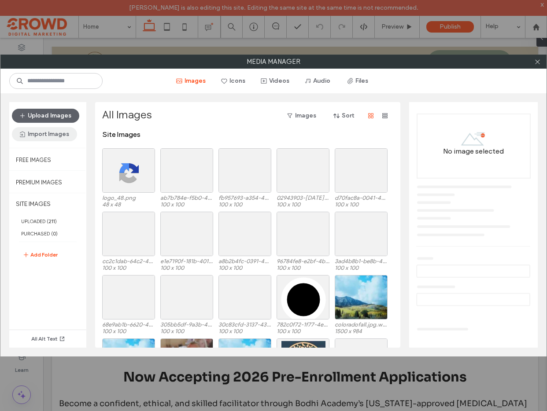
click at [48, 136] on button "Import Images" at bounding box center [44, 134] width 65 height 14
click at [70, 172] on span "From Online Platforms" at bounding box center [59, 174] width 59 height 9
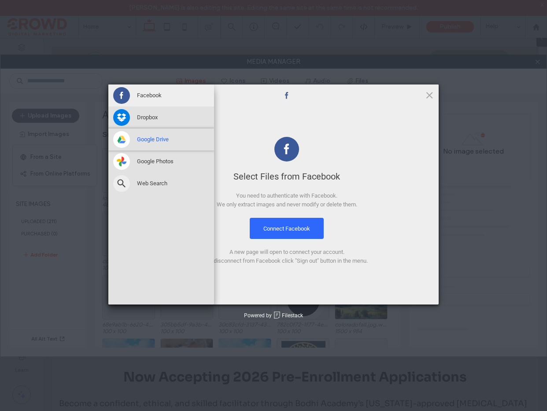
click at [126, 141] on span at bounding box center [121, 139] width 17 height 17
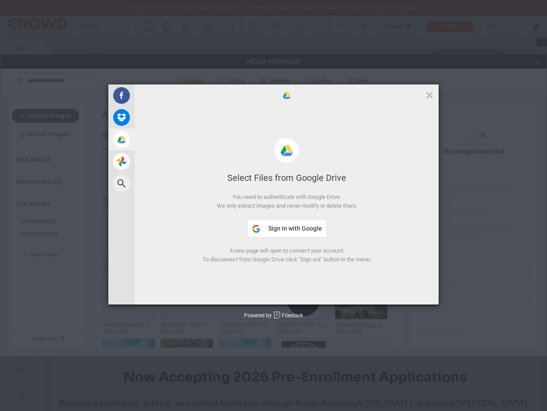
click at [262, 227] on button "Sign in with Google" at bounding box center [287, 228] width 80 height 18
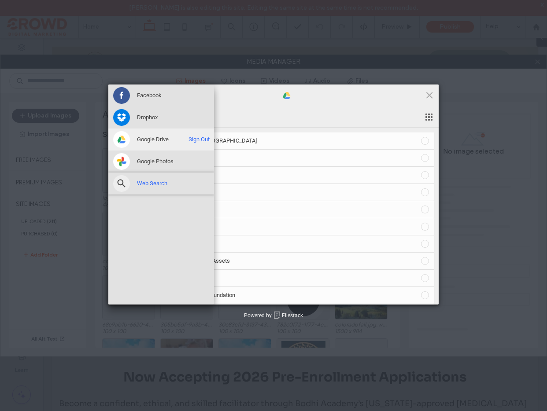
click at [114, 183] on span at bounding box center [121, 183] width 17 height 17
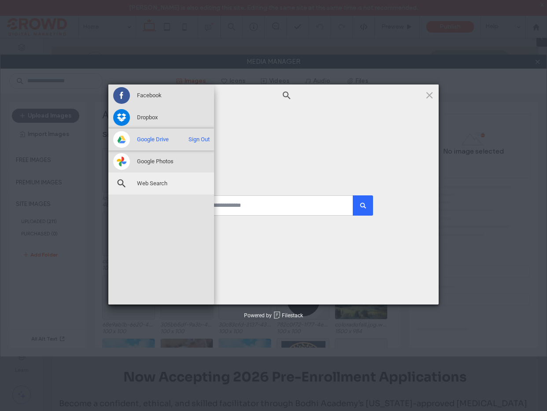
click at [147, 141] on span "Google Drive" at bounding box center [153, 140] width 32 height 8
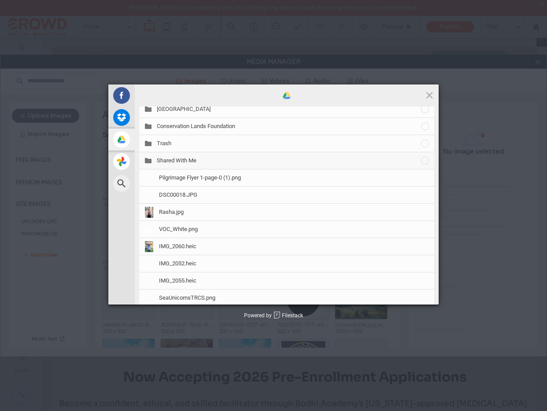
scroll to position [174, 0]
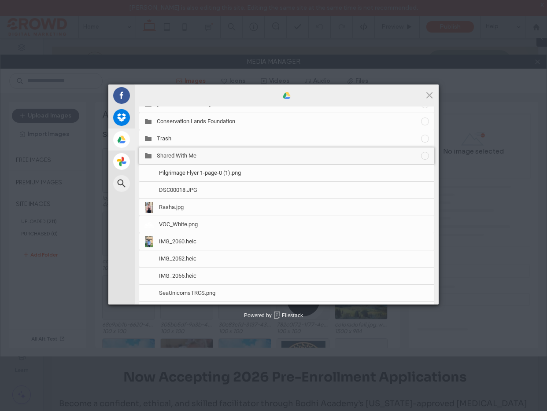
click at [176, 156] on span "Shared With Me" at bounding box center [288, 156] width 263 height 8
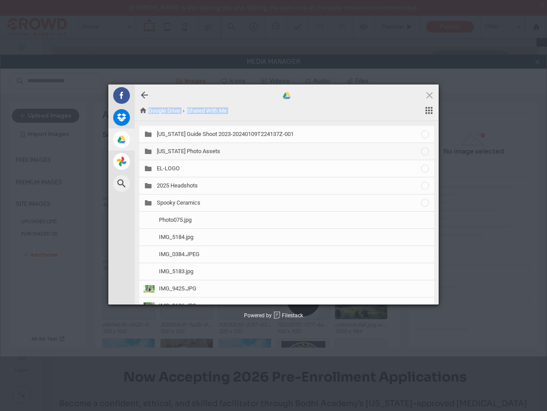
scroll to position [0, 0]
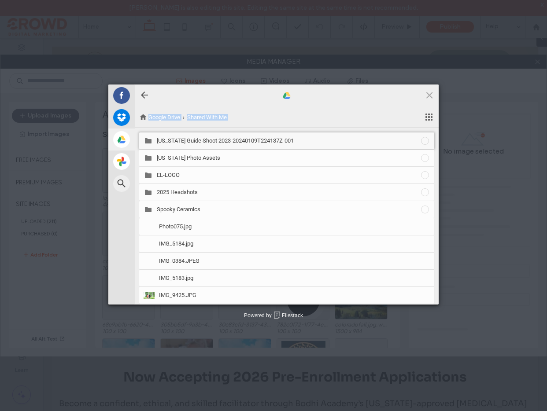
click at [208, 144] on span "Colorado Guide Shoot 2023-20240109T224137Z-001" at bounding box center [288, 141] width 263 height 8
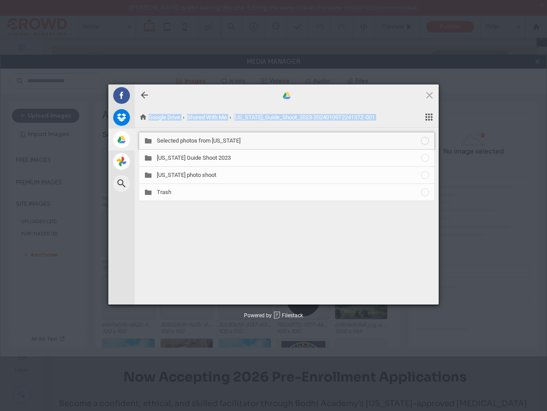
click at [426, 141] on span at bounding box center [425, 141] width 10 height 10
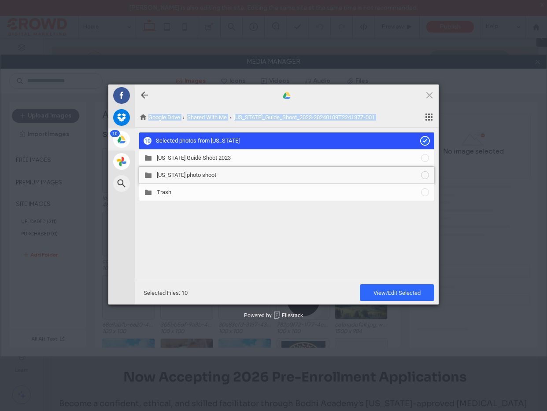
click at [425, 175] on span at bounding box center [425, 175] width 10 height 10
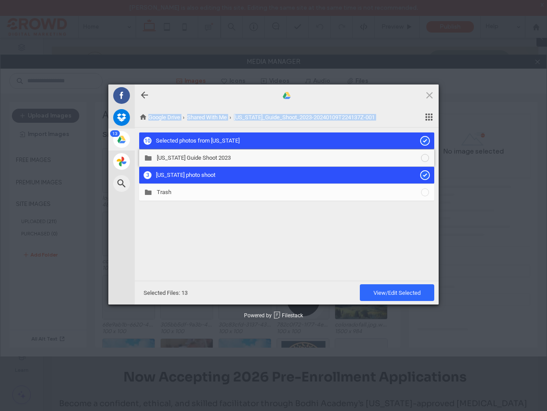
click at [424, 158] on span at bounding box center [425, 158] width 10 height 10
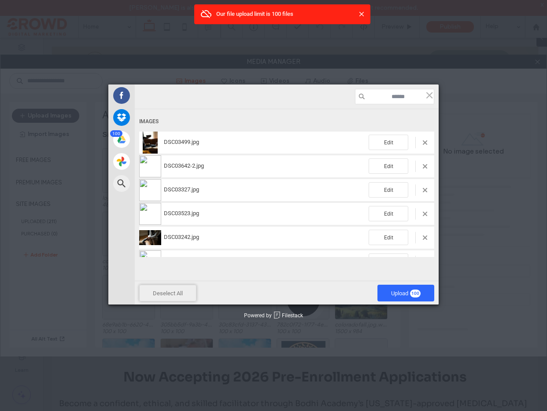
click at [169, 289] on span "Deselect All" at bounding box center [167, 293] width 57 height 17
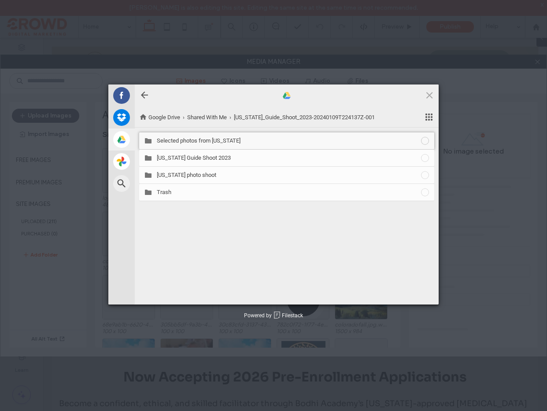
click at [425, 144] on span at bounding box center [425, 141] width 10 height 10
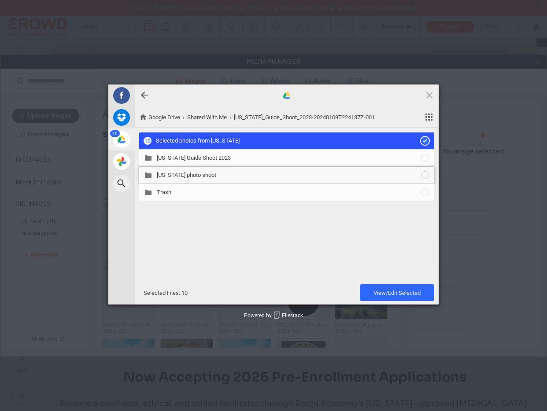
click at [423, 174] on span at bounding box center [425, 175] width 10 height 10
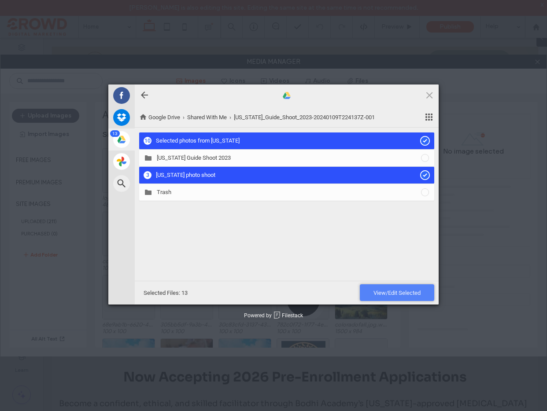
click at [404, 293] on span "View/Edit Selected" at bounding box center [396, 293] width 47 height 7
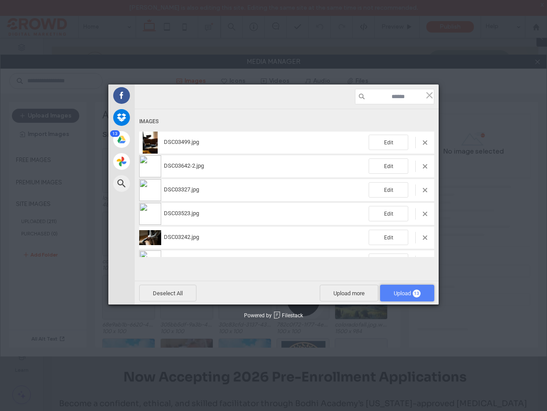
click at [404, 293] on span "Upload 13" at bounding box center [407, 293] width 27 height 7
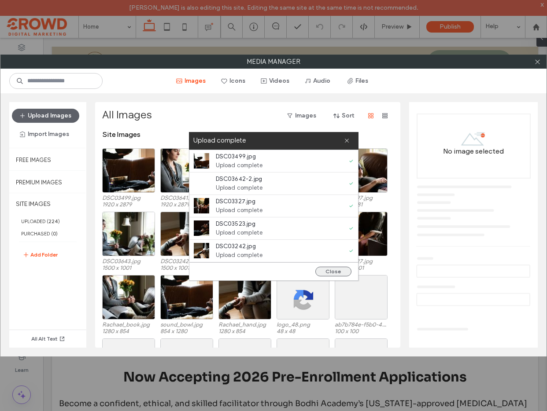
click at [339, 273] on button "Close" at bounding box center [333, 272] width 36 height 10
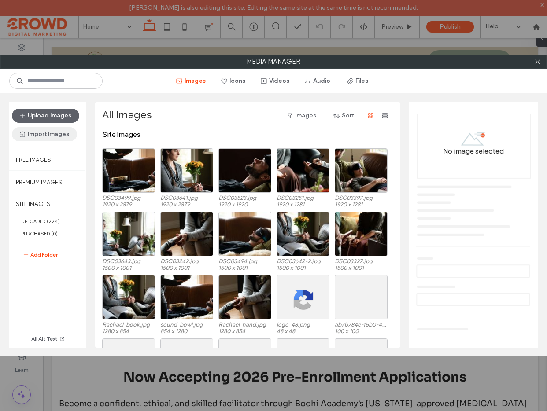
click at [39, 131] on button "Import Images" at bounding box center [44, 134] width 65 height 14
drag, startPoint x: 74, startPoint y: 171, endPoint x: 85, endPoint y: 172, distance: 10.7
click at [74, 171] on span "From Online Platforms" at bounding box center [59, 174] width 59 height 9
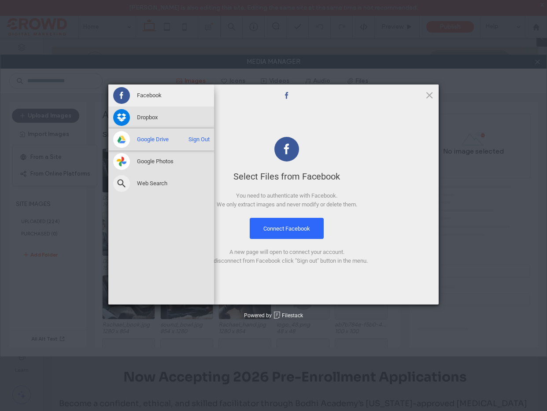
click at [119, 138] on span at bounding box center [121, 139] width 17 height 17
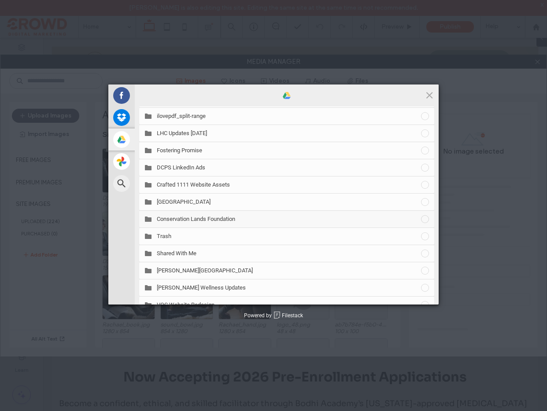
scroll to position [81, 0]
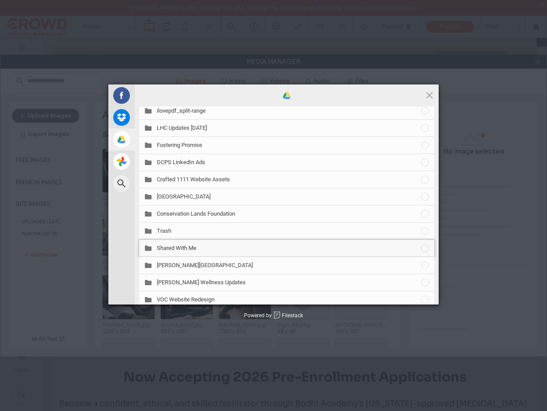
click at [205, 245] on span "Shared With Me" at bounding box center [288, 248] width 263 height 8
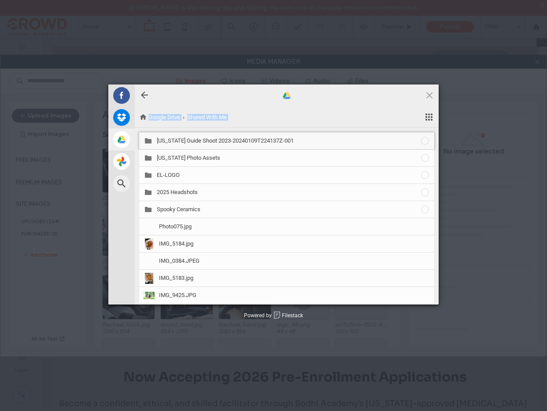
click at [177, 139] on span "Colorado Guide Shoot 2023-20240109T224137Z-001" at bounding box center [288, 141] width 263 height 8
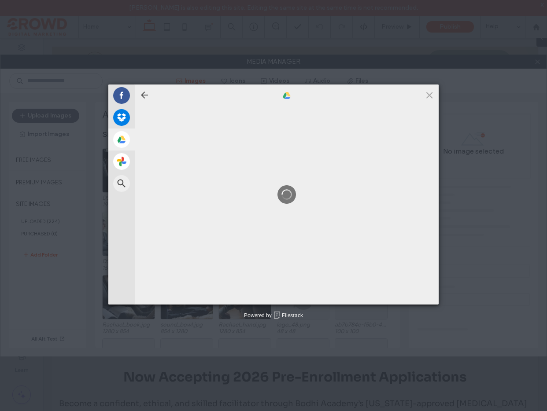
click at [177, 139] on div at bounding box center [287, 195] width 304 height 198
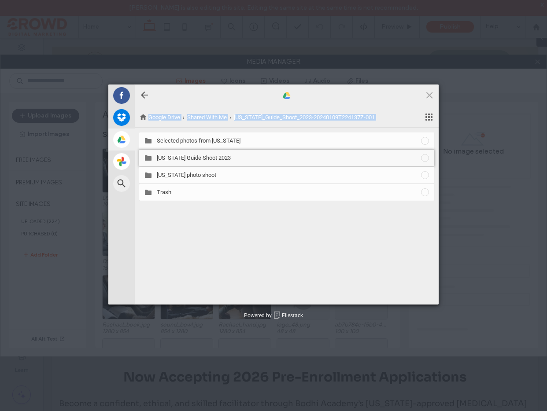
click at [264, 156] on span "Colorado Guide Shoot 2023" at bounding box center [288, 158] width 263 height 8
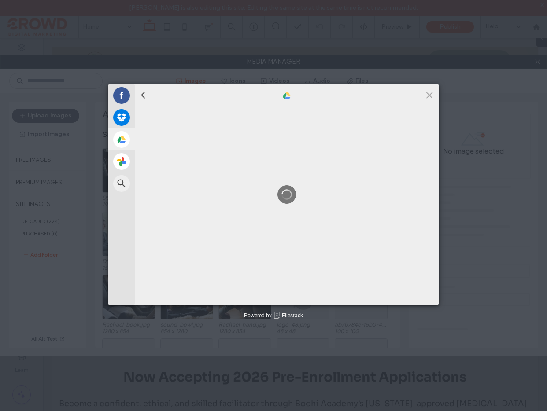
click at [264, 156] on div at bounding box center [287, 195] width 304 height 198
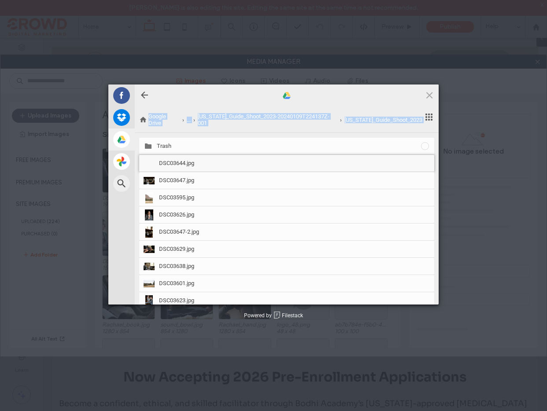
click at [246, 159] on span "DSC03644.jpg" at bounding box center [294, 163] width 271 height 8
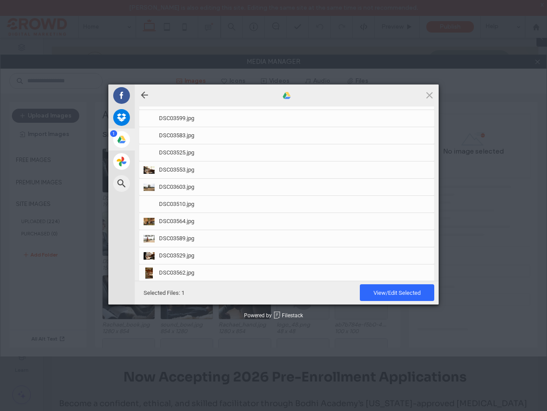
scroll to position [904, 0]
click at [207, 269] on span "DSC03495.jpg" at bounding box center [294, 273] width 271 height 8
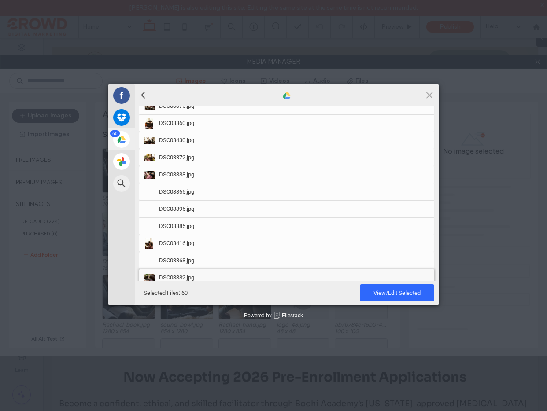
click at [228, 274] on span "DSC03382.jpg" at bounding box center [294, 278] width 271 height 8
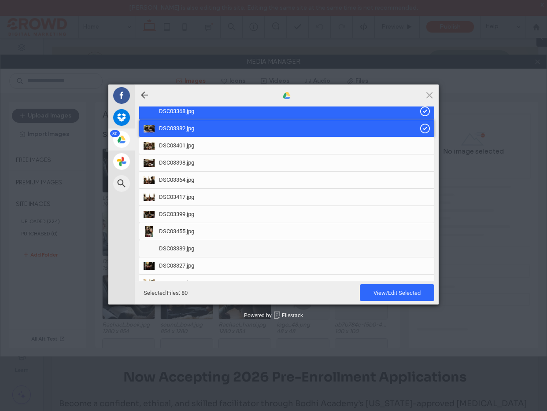
scroll to position [1395, 0]
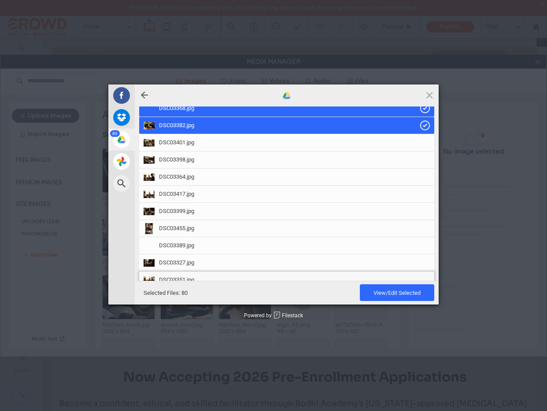
click at [225, 276] on span "DSC03351.jpg" at bounding box center [294, 280] width 271 height 8
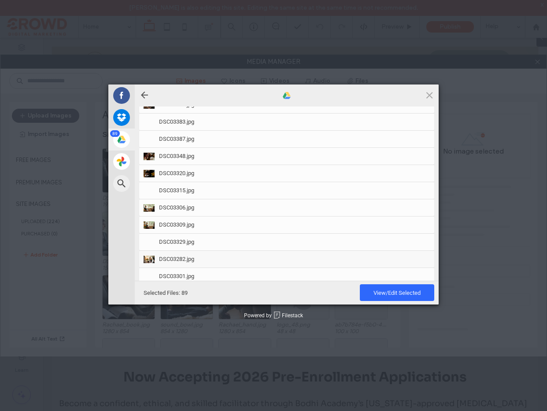
scroll to position [1609, 0]
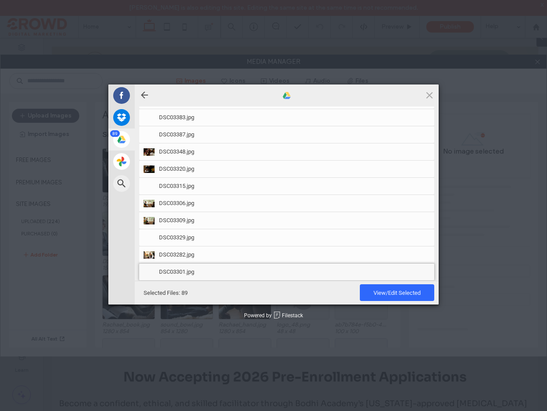
click at [231, 268] on span "DSC03301.jpg" at bounding box center [294, 272] width 271 height 8
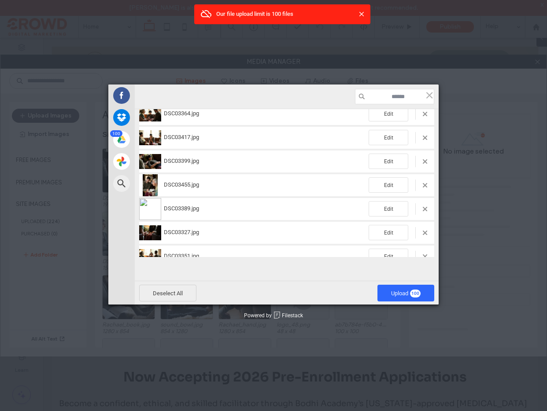
scroll to position [2257, 0]
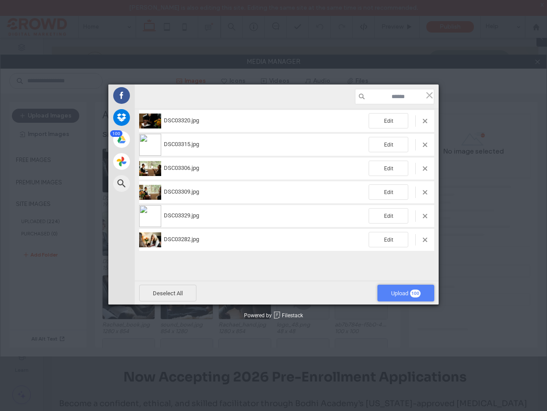
click at [398, 292] on span "Upload 100" at bounding box center [406, 293] width 30 height 7
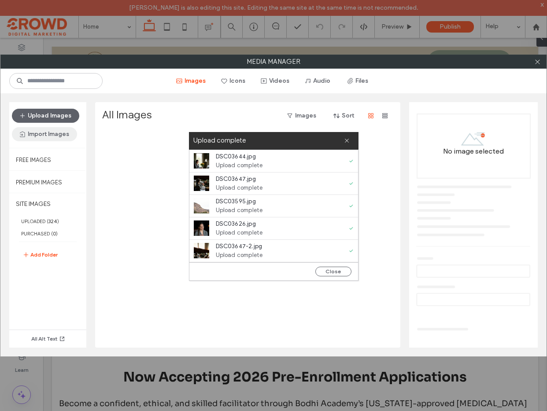
scroll to position [2134, 0]
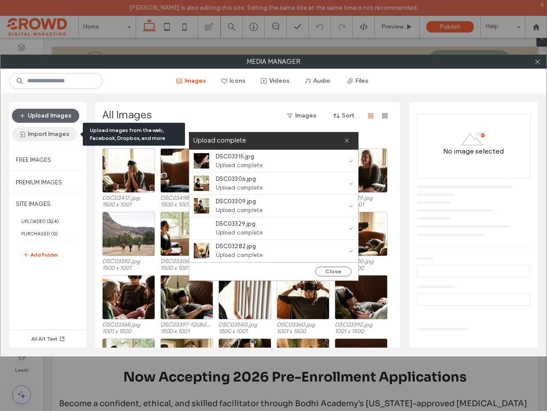
click at [50, 132] on button "Import Images" at bounding box center [44, 134] width 65 height 14
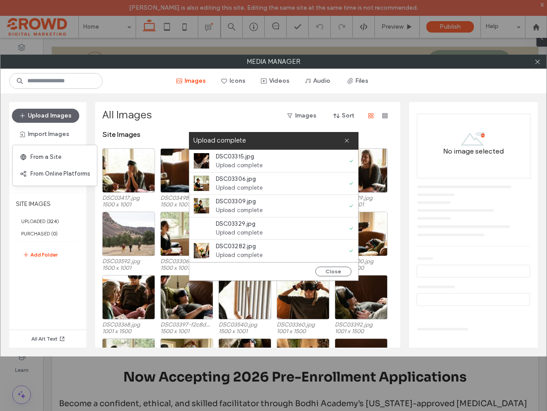
drag, startPoint x: 66, startPoint y: 171, endPoint x: 298, endPoint y: 159, distance: 232.4
click at [66, 171] on span "From Online Platforms" at bounding box center [59, 174] width 59 height 9
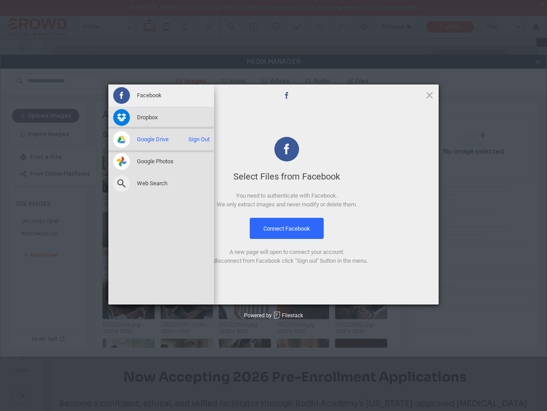
click at [120, 138] on span at bounding box center [121, 139] width 17 height 17
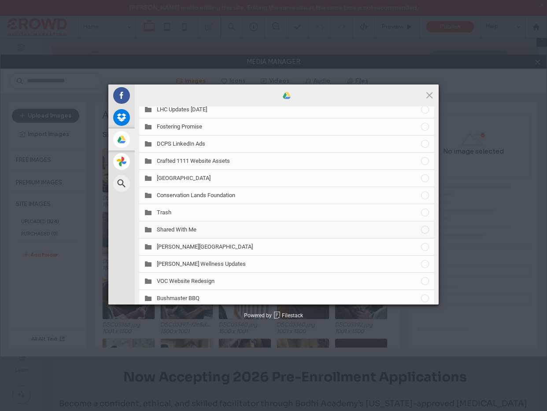
scroll to position [104, 0]
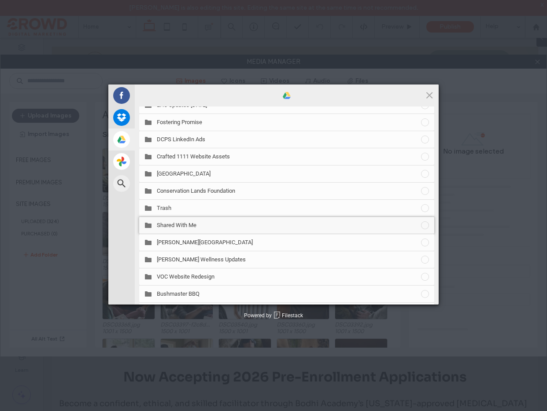
click at [216, 223] on span "Shared With Me" at bounding box center [288, 226] width 263 height 8
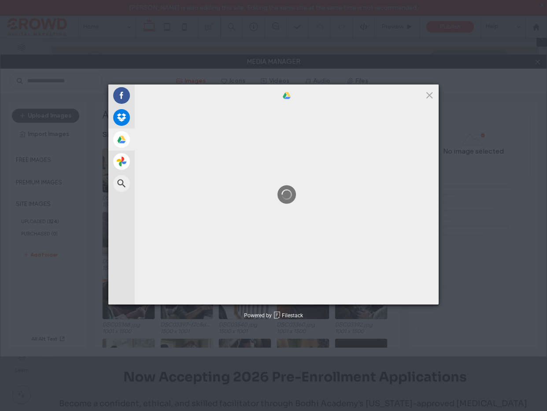
scroll to position [0, 0]
click at [216, 223] on div at bounding box center [287, 195] width 304 height 198
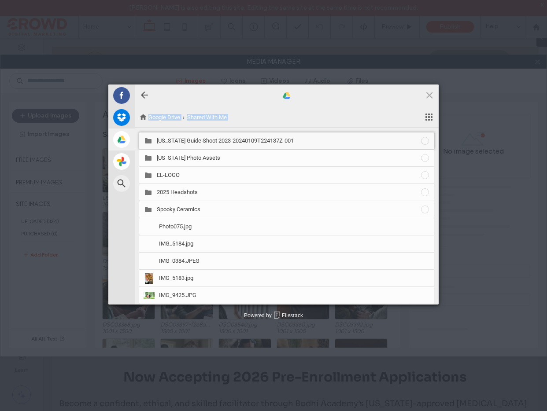
click at [178, 144] on span "Colorado Guide Shoot 2023-20240109T224137Z-001" at bounding box center [288, 141] width 263 height 8
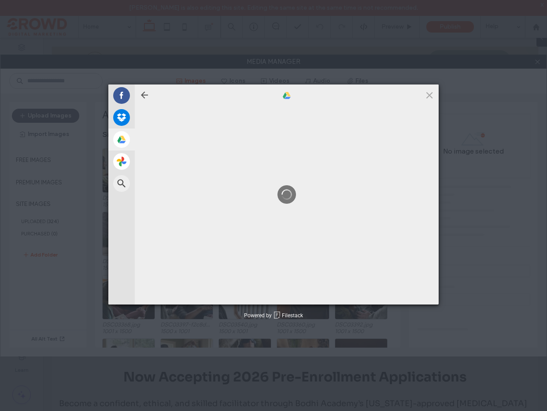
click at [178, 144] on div at bounding box center [287, 195] width 304 height 198
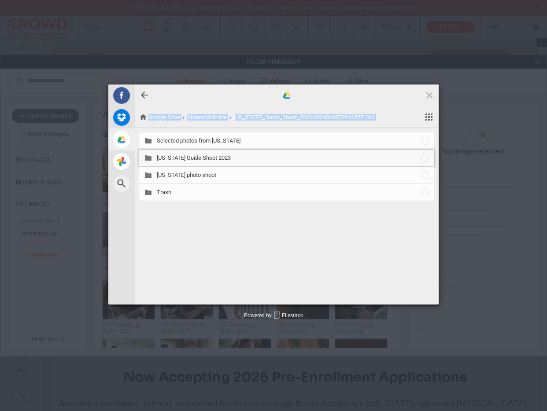
click at [211, 158] on span "Colorado Guide Shoot 2023" at bounding box center [288, 158] width 263 height 8
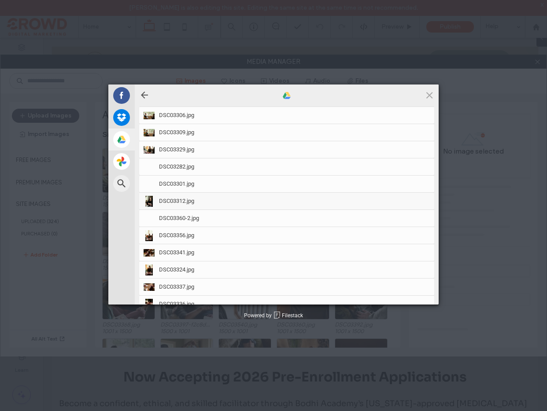
scroll to position [1698, 0]
click at [219, 179] on span "DSC03301.jpg" at bounding box center [294, 183] width 271 height 8
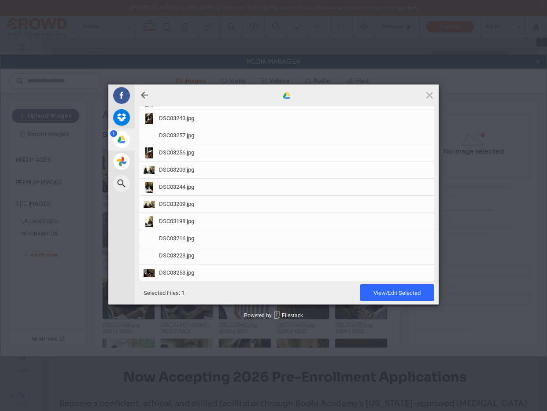
scroll to position [2364, 0]
click at [235, 272] on div "DSC03254.jpg" at bounding box center [286, 273] width 295 height 17
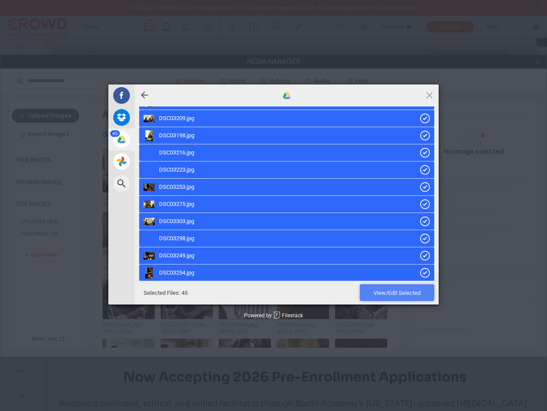
click at [391, 291] on span "View/Edit Selected" at bounding box center [396, 293] width 47 height 7
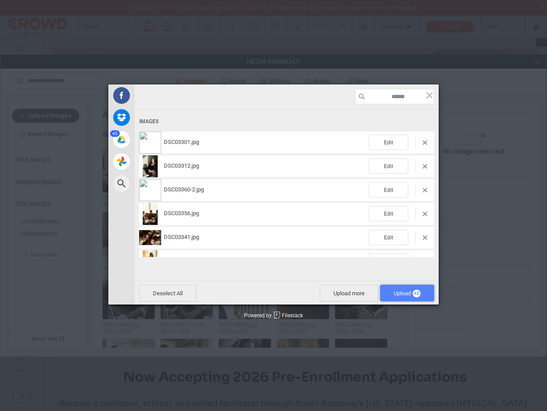
click at [394, 294] on span "Upload 45" at bounding box center [407, 293] width 27 height 7
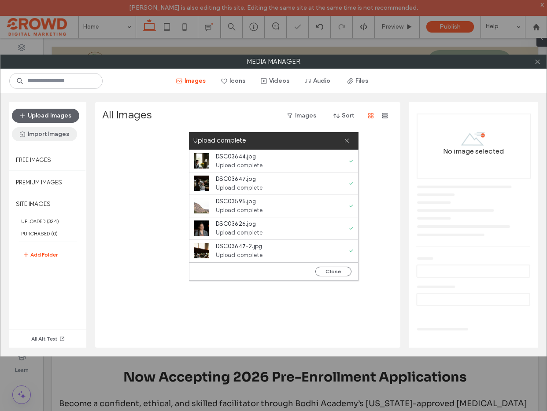
scroll to position [3075, 0]
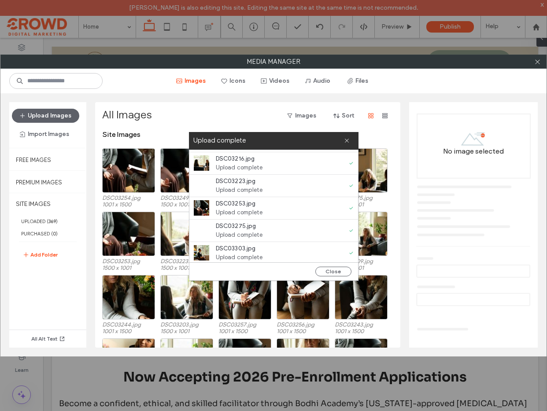
drag, startPoint x: 336, startPoint y: 273, endPoint x: 102, endPoint y: 125, distance: 277.6
click at [336, 273] on button "Close" at bounding box center [333, 272] width 36 height 10
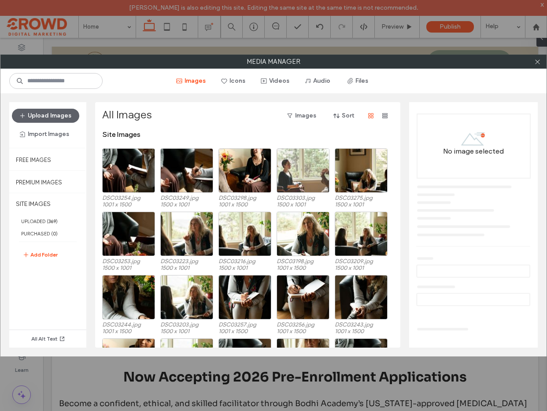
scroll to position [0, 0]
click at [46, 132] on button "Import Images" at bounding box center [44, 134] width 65 height 14
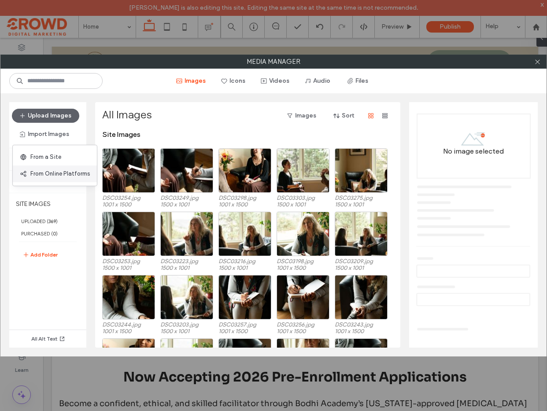
click at [48, 171] on span "From Online Platforms" at bounding box center [59, 174] width 59 height 9
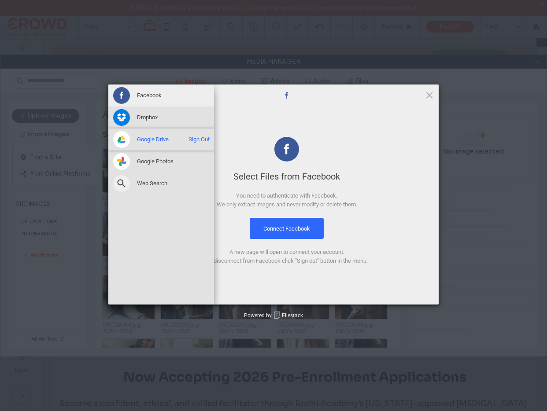
drag, startPoint x: 148, startPoint y: 139, endPoint x: 166, endPoint y: 140, distance: 18.1
click at [148, 139] on span "Google Drive" at bounding box center [153, 140] width 32 height 8
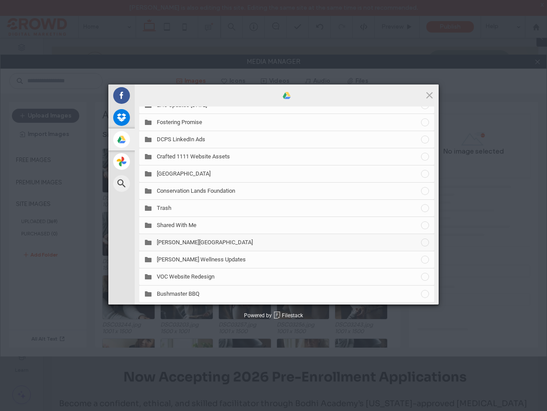
scroll to position [105, 0]
click at [197, 227] on span "Shared With Me" at bounding box center [288, 225] width 263 height 8
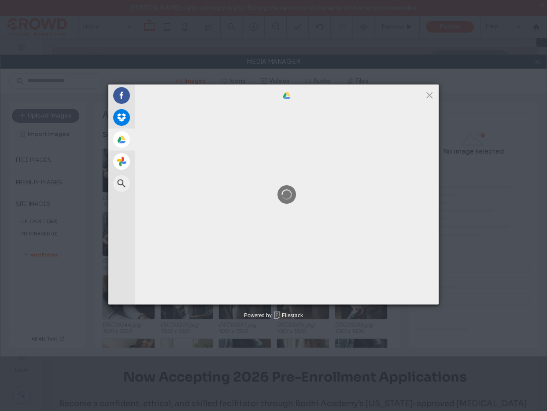
scroll to position [0, 0]
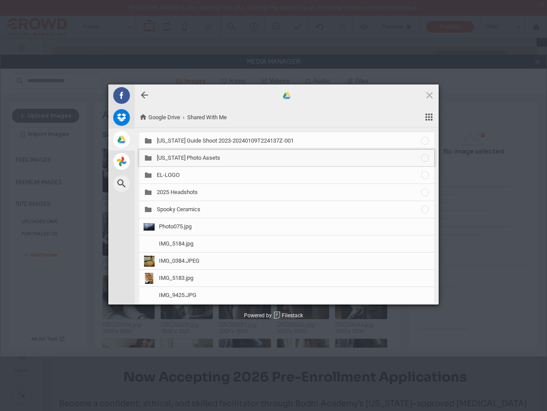
click at [216, 158] on span "Oregon Photo Assets" at bounding box center [288, 158] width 263 height 8
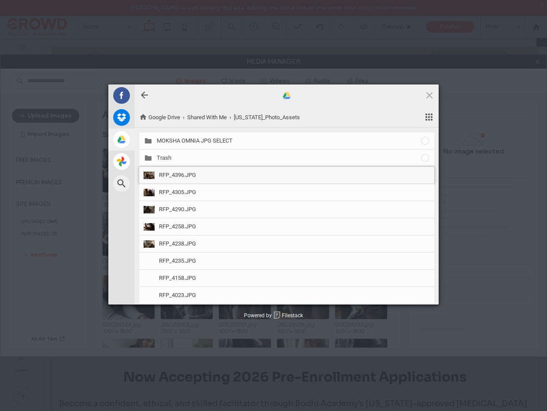
click at [212, 175] on span "RFP_4396.JPG" at bounding box center [294, 175] width 271 height 8
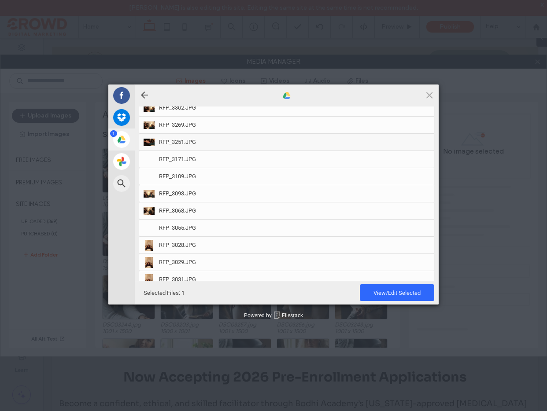
scroll to position [354, 0]
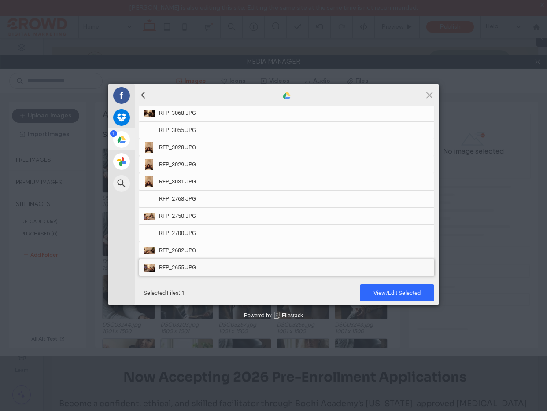
click at [222, 267] on span "RFP_2655.JPG" at bounding box center [294, 268] width 271 height 8
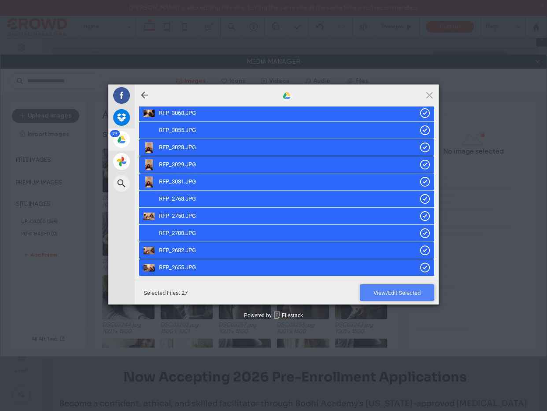
click at [400, 293] on span "View/Edit Selected" at bounding box center [396, 293] width 47 height 7
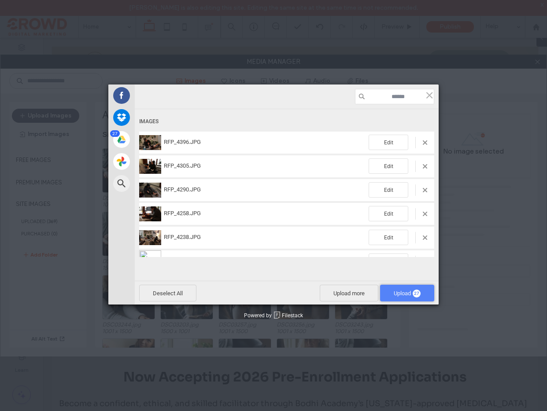
click at [400, 293] on span "Upload 27" at bounding box center [407, 293] width 27 height 7
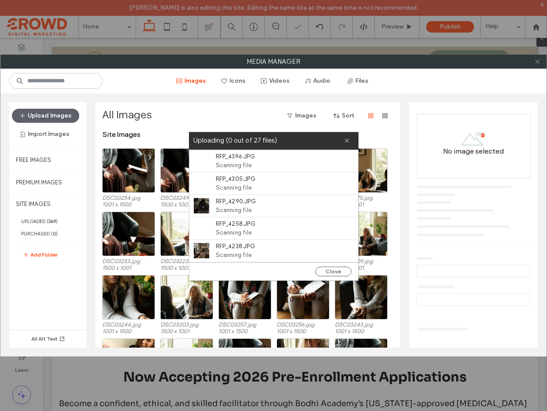
click at [538, 63] on use at bounding box center [537, 61] width 4 height 4
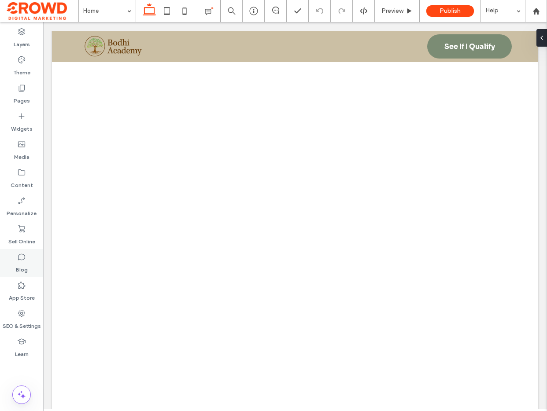
scroll to position [4486, 0]
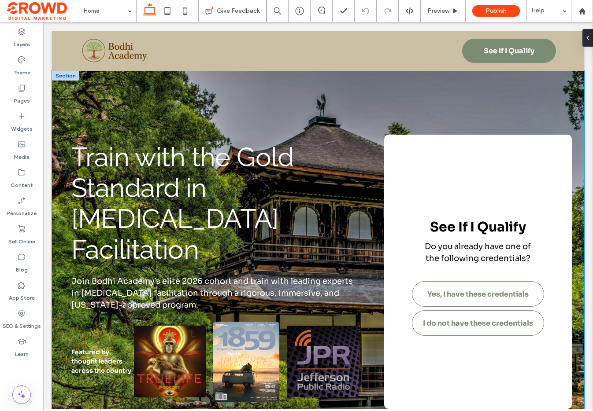
click at [118, 102] on div "Train with the Gold Standard in Psilocybin Facilitation Join Bodhi Academy’s el…" at bounding box center [318, 267] width 528 height 392
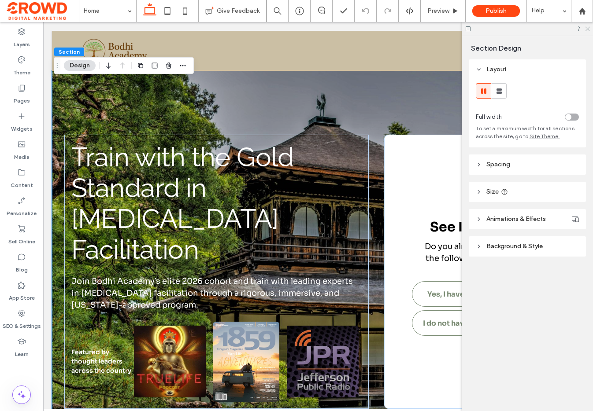
click at [588, 29] on use at bounding box center [587, 29] width 5 height 5
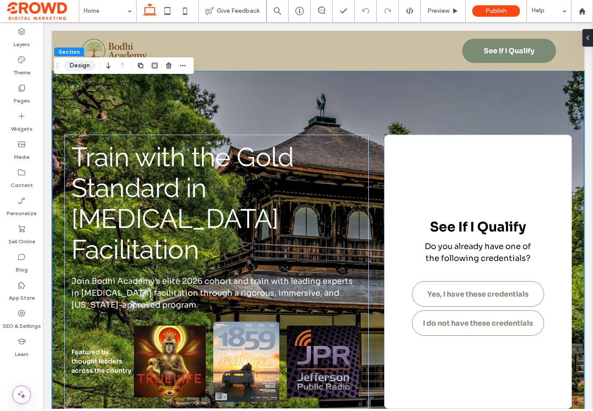
click at [71, 66] on button "Design" at bounding box center [80, 65] width 32 height 11
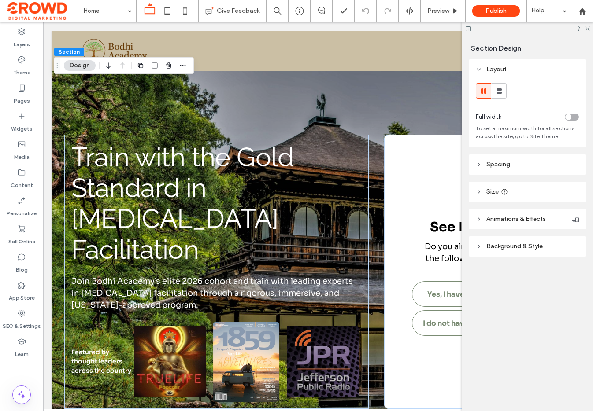
click at [536, 244] on span "Background & Style" at bounding box center [514, 246] width 56 height 7
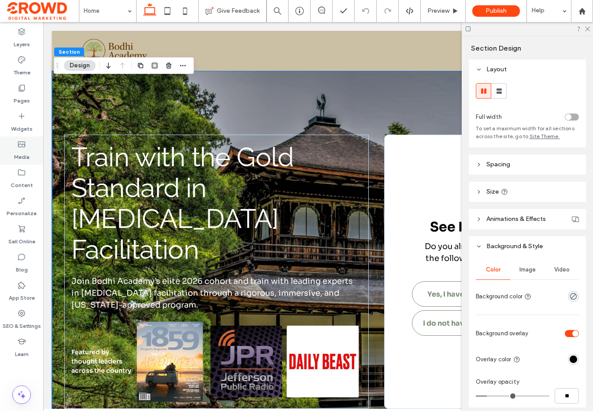
click at [28, 153] on label "Media" at bounding box center [21, 155] width 15 height 12
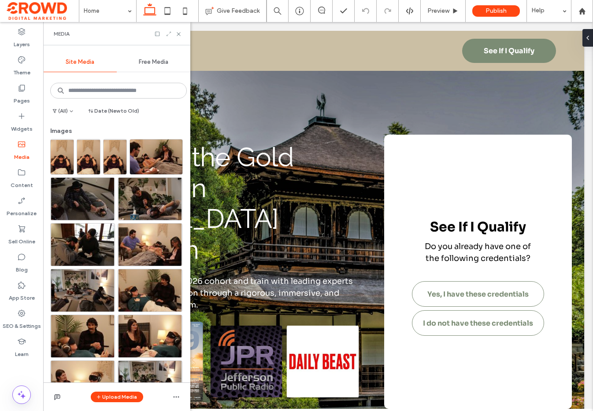
click at [167, 35] on use at bounding box center [168, 34] width 4 height 4
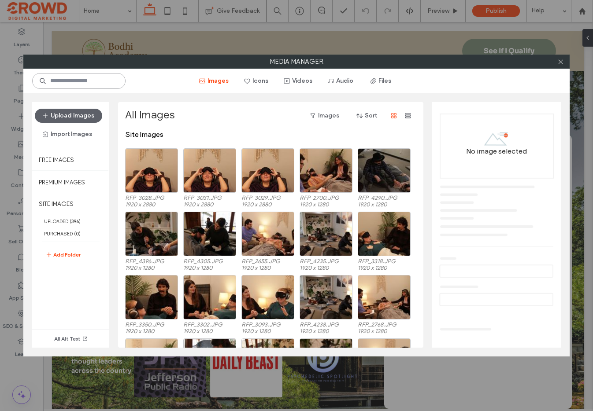
click at [70, 83] on input at bounding box center [78, 81] width 93 height 16
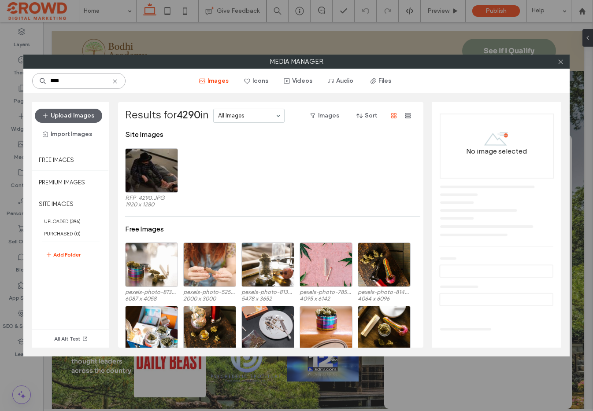
click at [67, 83] on input "****" at bounding box center [78, 81] width 93 height 16
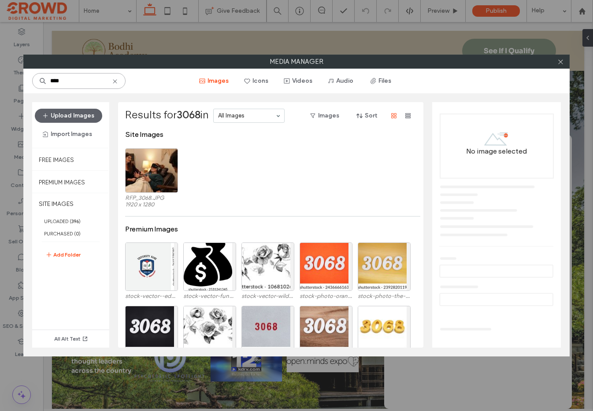
click at [86, 77] on input "****" at bounding box center [78, 81] width 93 height 16
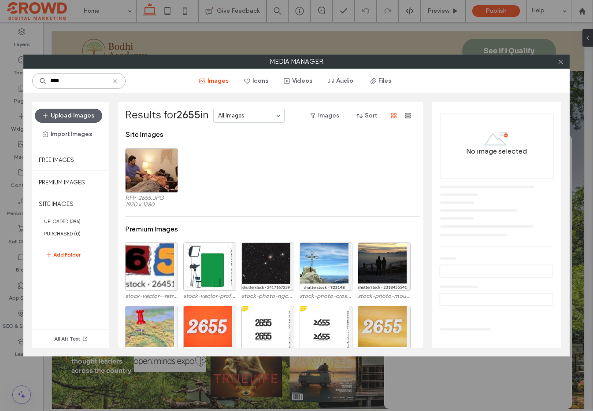
type input "****"
click at [565, 62] on div at bounding box center [560, 61] width 13 height 13
click at [562, 63] on icon at bounding box center [560, 62] width 7 height 7
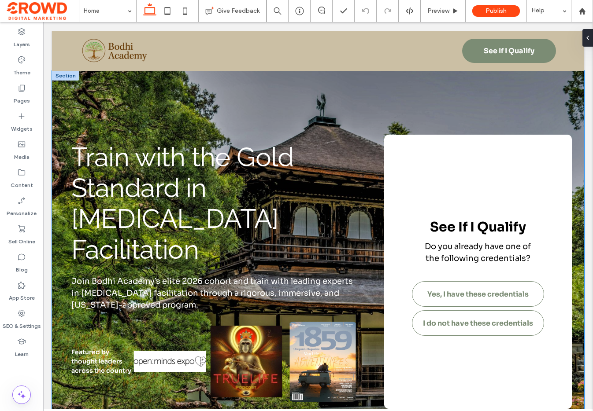
click at [232, 81] on div "Train with the Gold Standard in Psilocybin Facilitation Join Bodhi Academy’s el…" at bounding box center [318, 267] width 528 height 392
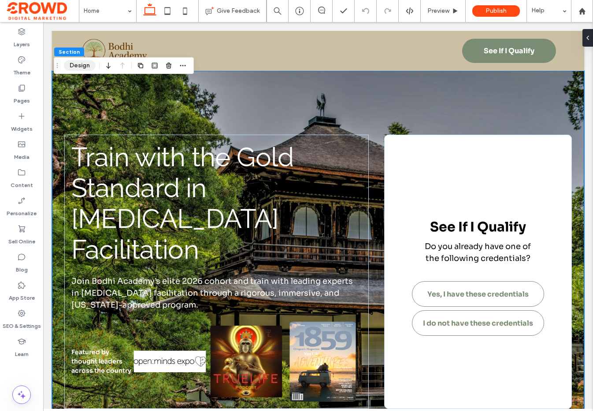
click at [83, 68] on button "Design" at bounding box center [80, 65] width 32 height 11
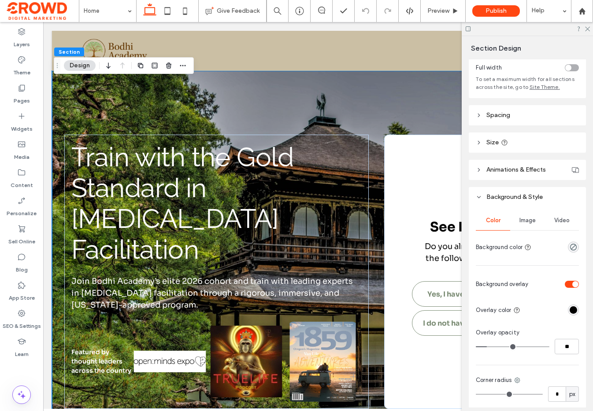
scroll to position [64, 0]
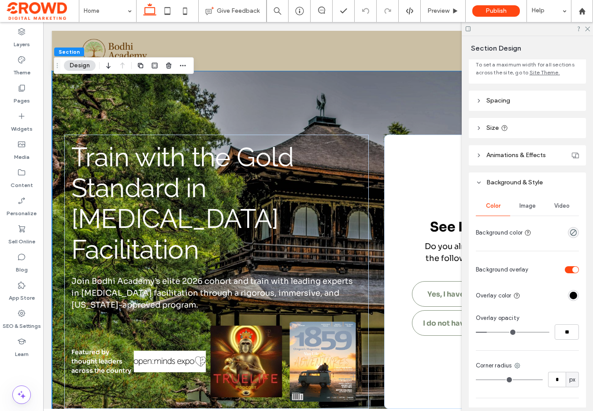
drag, startPoint x: 532, startPoint y: 206, endPoint x: 533, endPoint y: 220, distance: 14.6
click at [531, 206] on span "Image" at bounding box center [527, 206] width 16 height 7
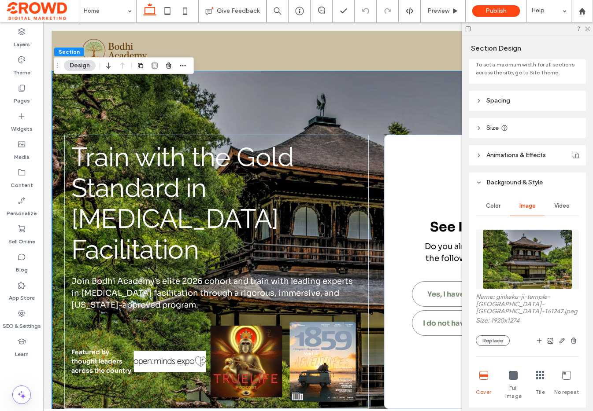
click at [534, 234] on img at bounding box center [527, 259] width 90 height 60
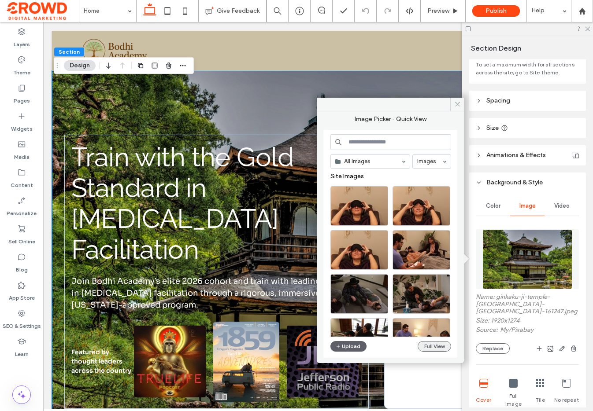
click at [433, 347] on button "Full View" at bounding box center [434, 346] width 33 height 11
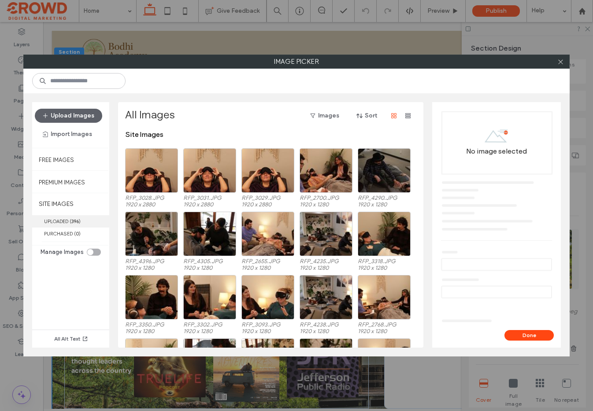
click at [79, 222] on b "396" at bounding box center [74, 221] width 7 height 6
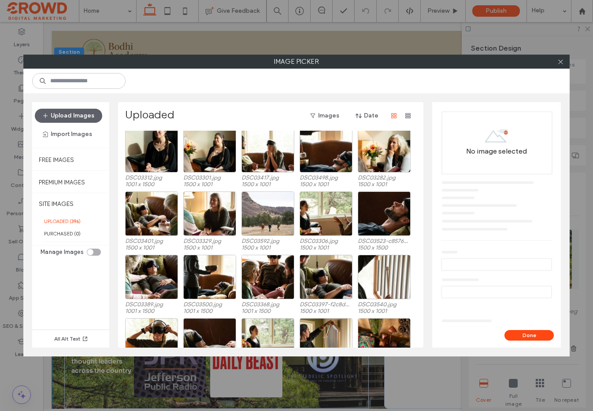
scroll to position [891, 0]
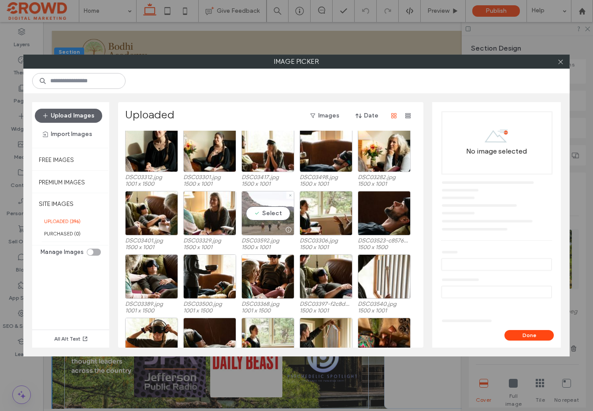
click at [266, 211] on div "Select" at bounding box center [267, 213] width 53 height 44
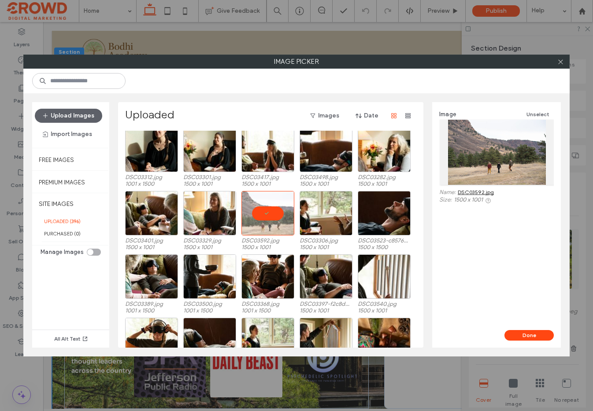
click at [527, 339] on button "Done" at bounding box center [528, 335] width 49 height 11
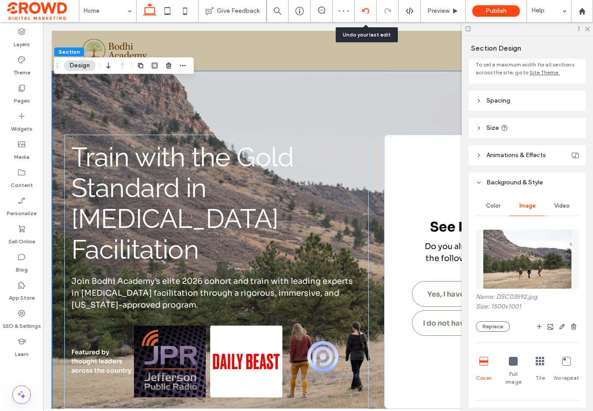
click at [371, 10] on div at bounding box center [366, 10] width 22 height 7
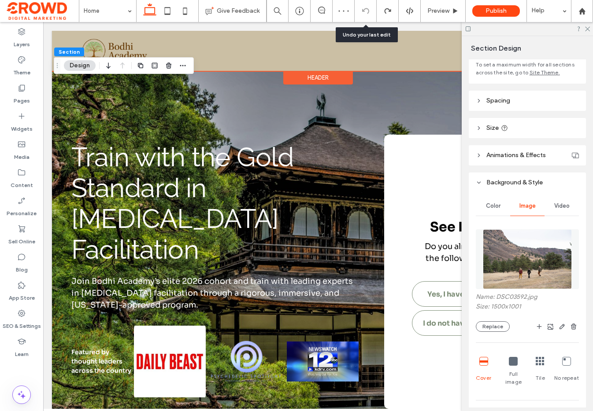
scroll to position [0, 0]
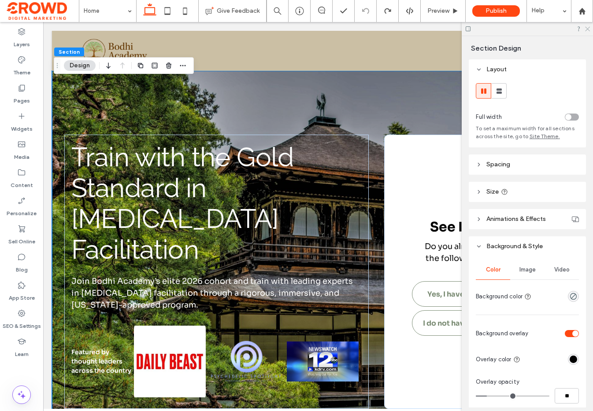
click at [588, 31] on icon at bounding box center [587, 29] width 6 height 6
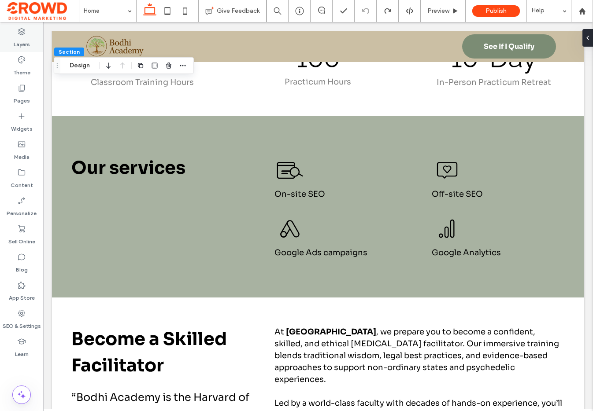
scroll to position [591, 0]
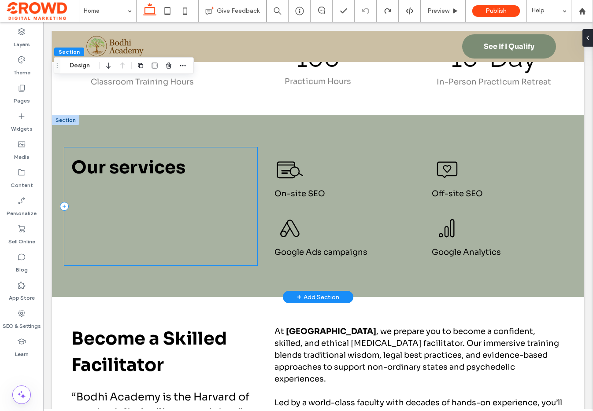
click at [118, 209] on div "Our services" at bounding box center [160, 207] width 193 height 118
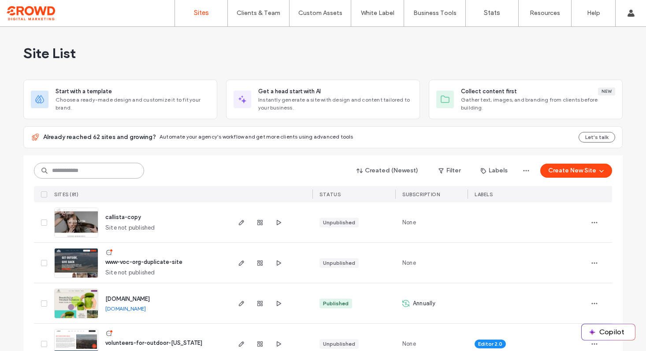
click at [68, 171] on input at bounding box center [89, 171] width 110 height 16
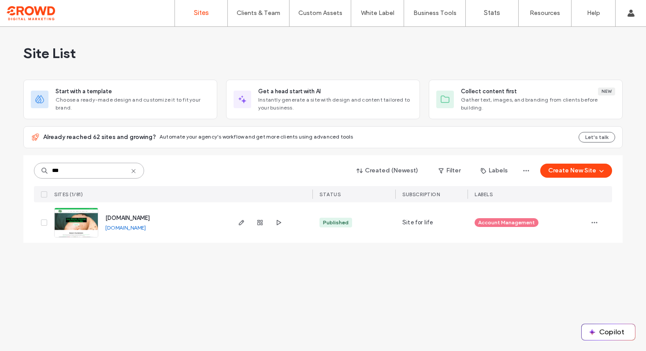
type input "***"
click at [75, 221] on link at bounding box center [76, 223] width 44 height 30
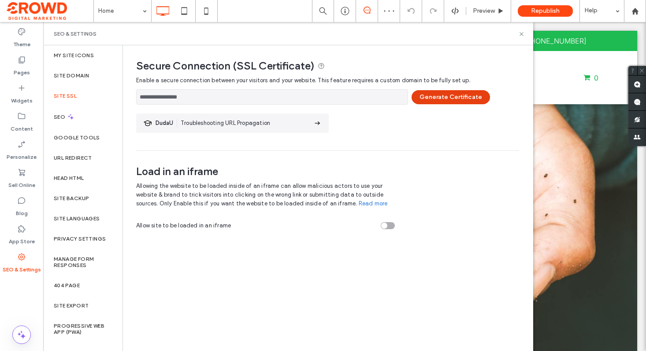
click at [447, 96] on button "Generate Certificate" at bounding box center [450, 97] width 78 height 14
